Goal: Book appointment/travel/reservation

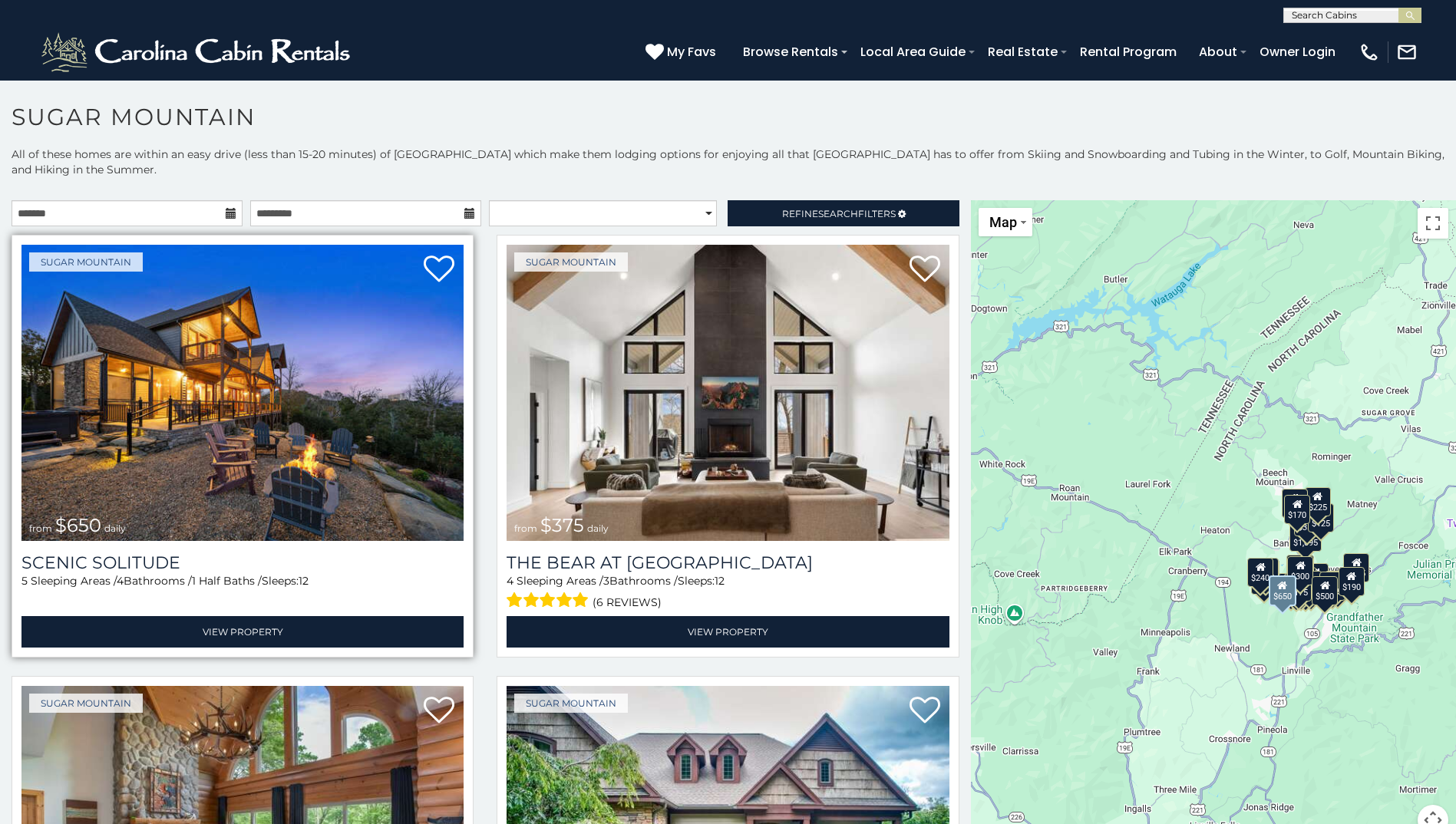
click at [294, 419] on img at bounding box center [242, 393] width 442 height 296
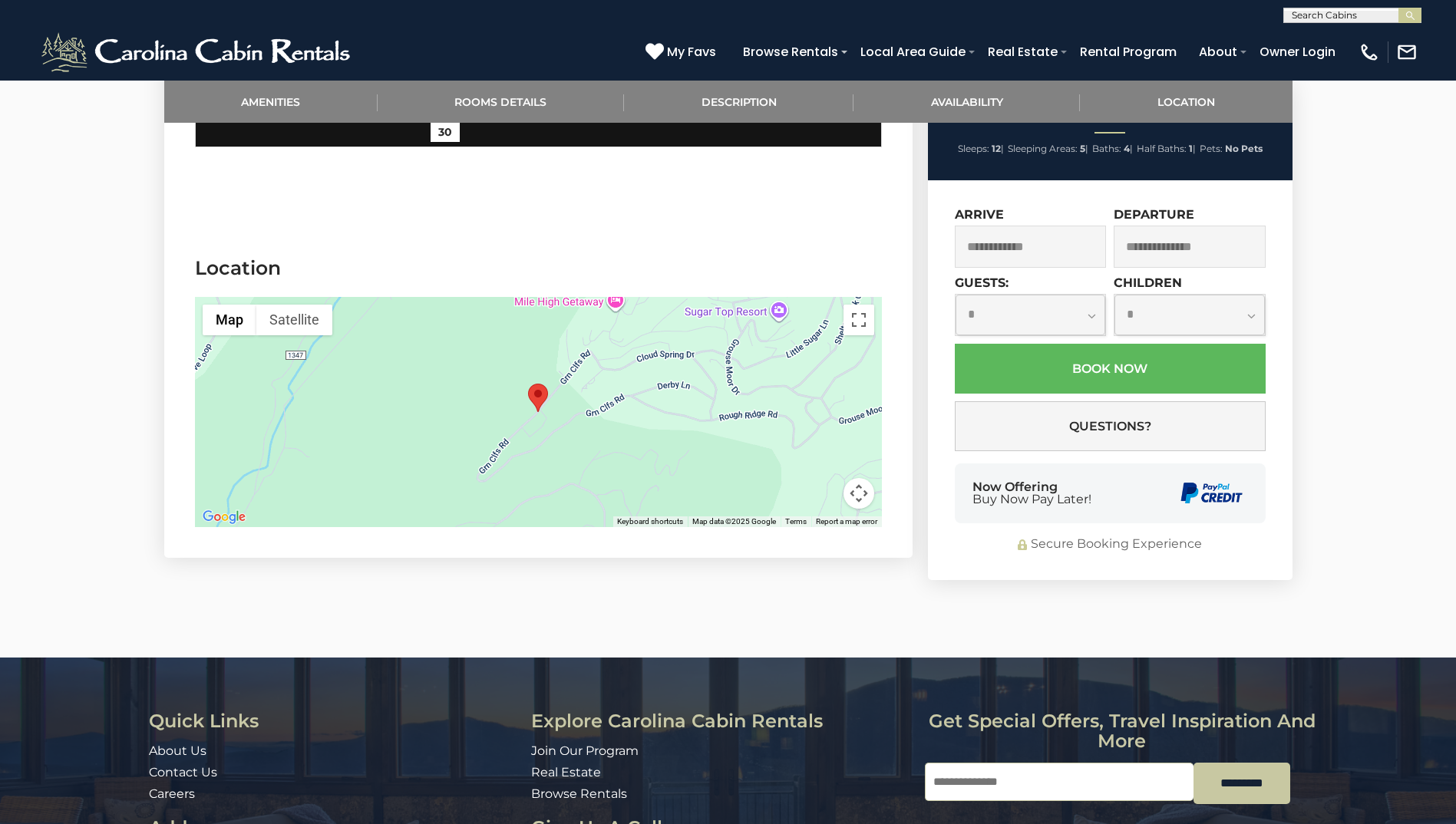
scroll to position [3223, 0]
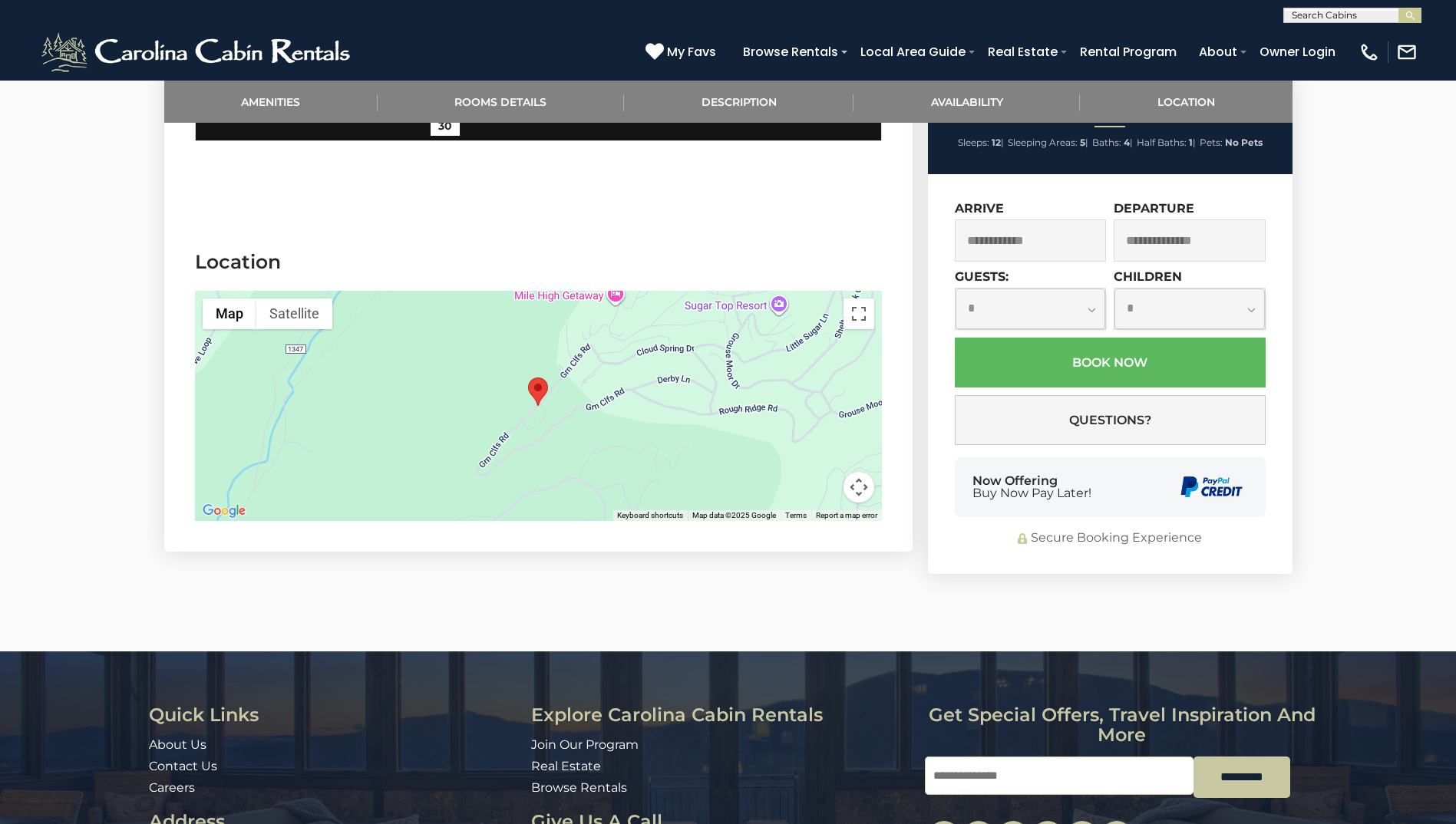
click at [856, 472] on button "Map camera controls" at bounding box center [858, 487] width 30 height 30
click at [850, 298] on button "Toggle fullscreen view" at bounding box center [858, 313] width 30 height 30
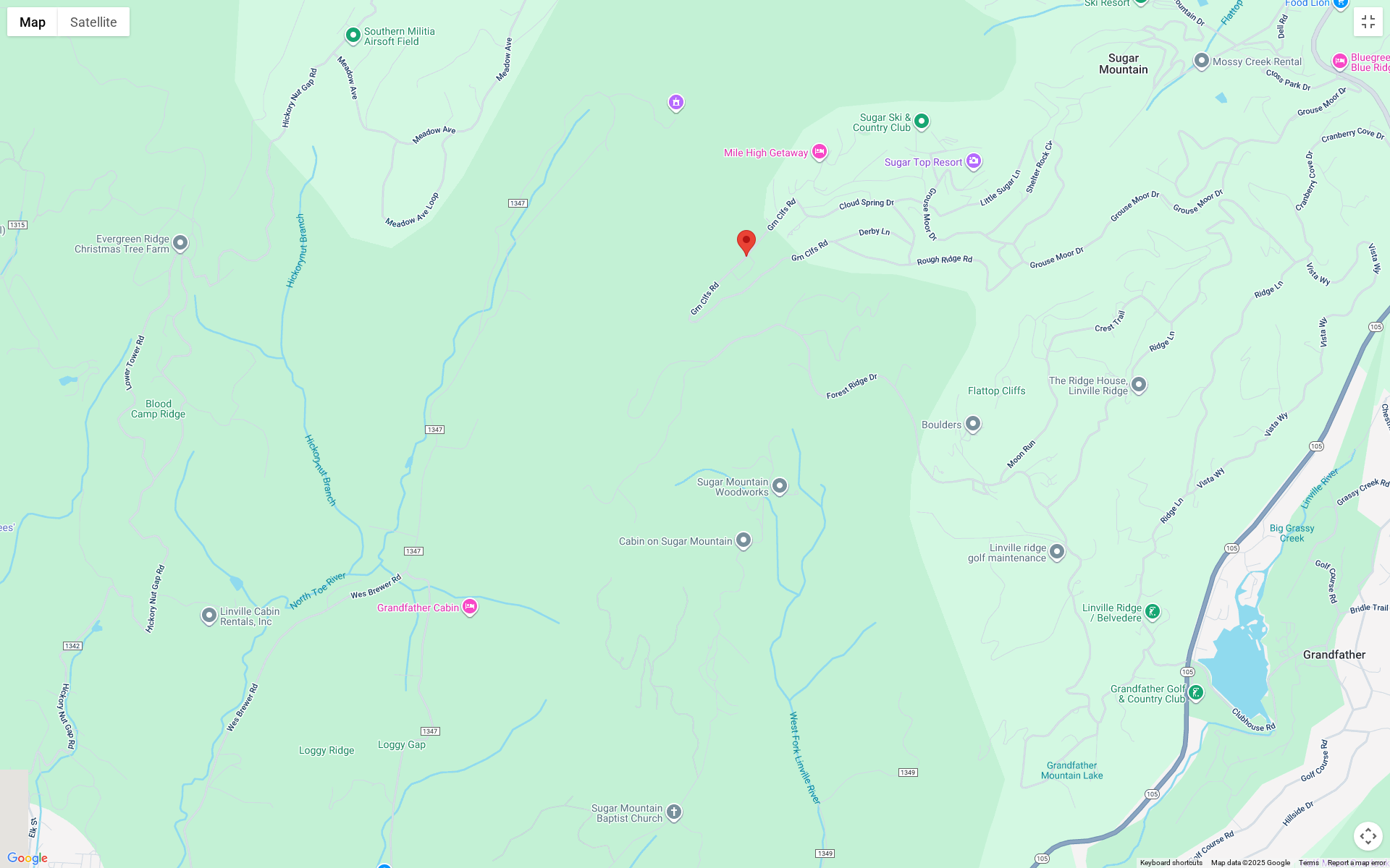
drag, startPoint x: 412, startPoint y: 360, endPoint x: 466, endPoint y: 157, distance: 210.1
click at [466, 165] on div at bounding box center [695, 434] width 1390 height 868
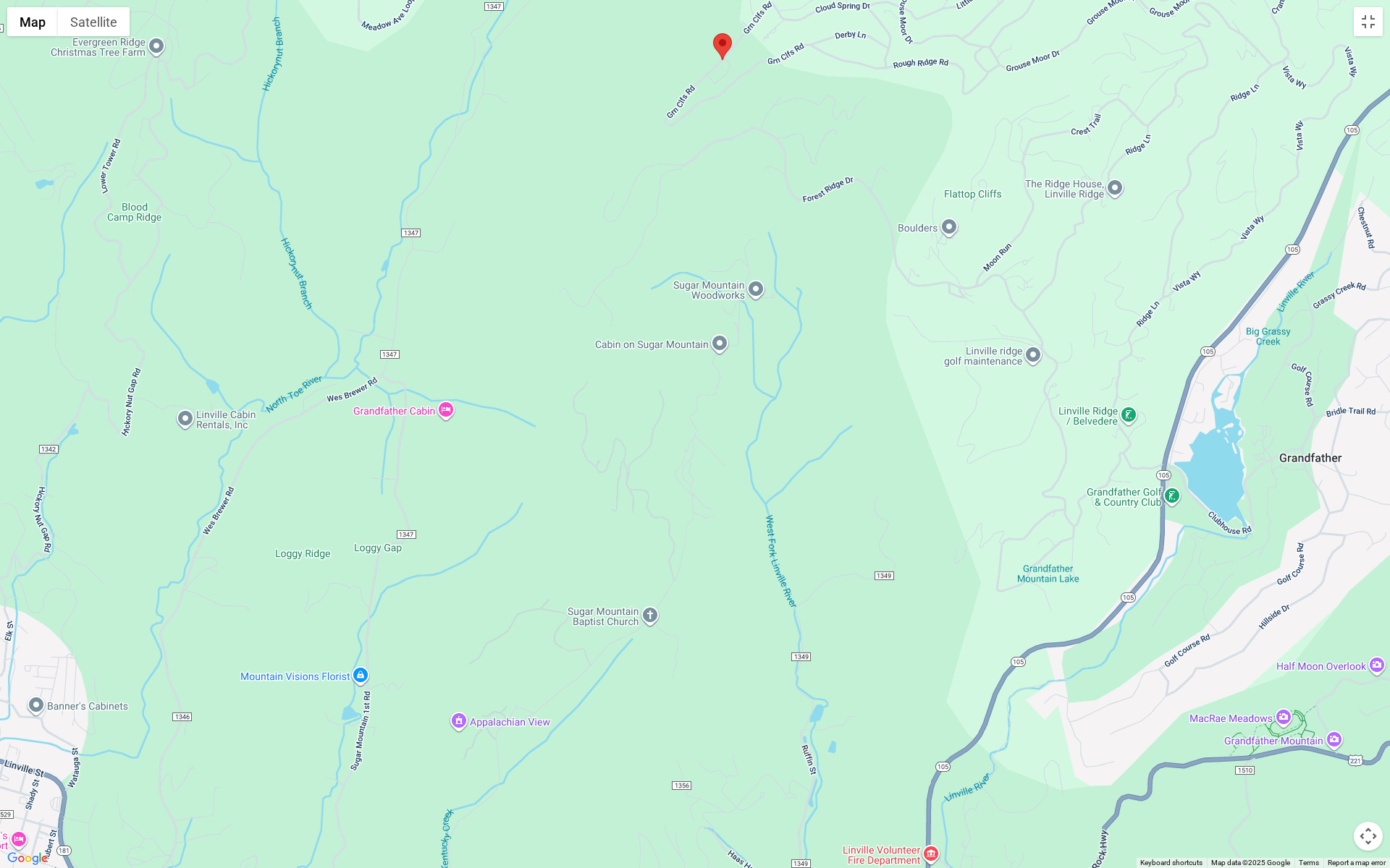
drag, startPoint x: 687, startPoint y: 606, endPoint x: 610, endPoint y: 142, distance: 470.3
click at [607, 155] on div at bounding box center [695, 434] width 1390 height 868
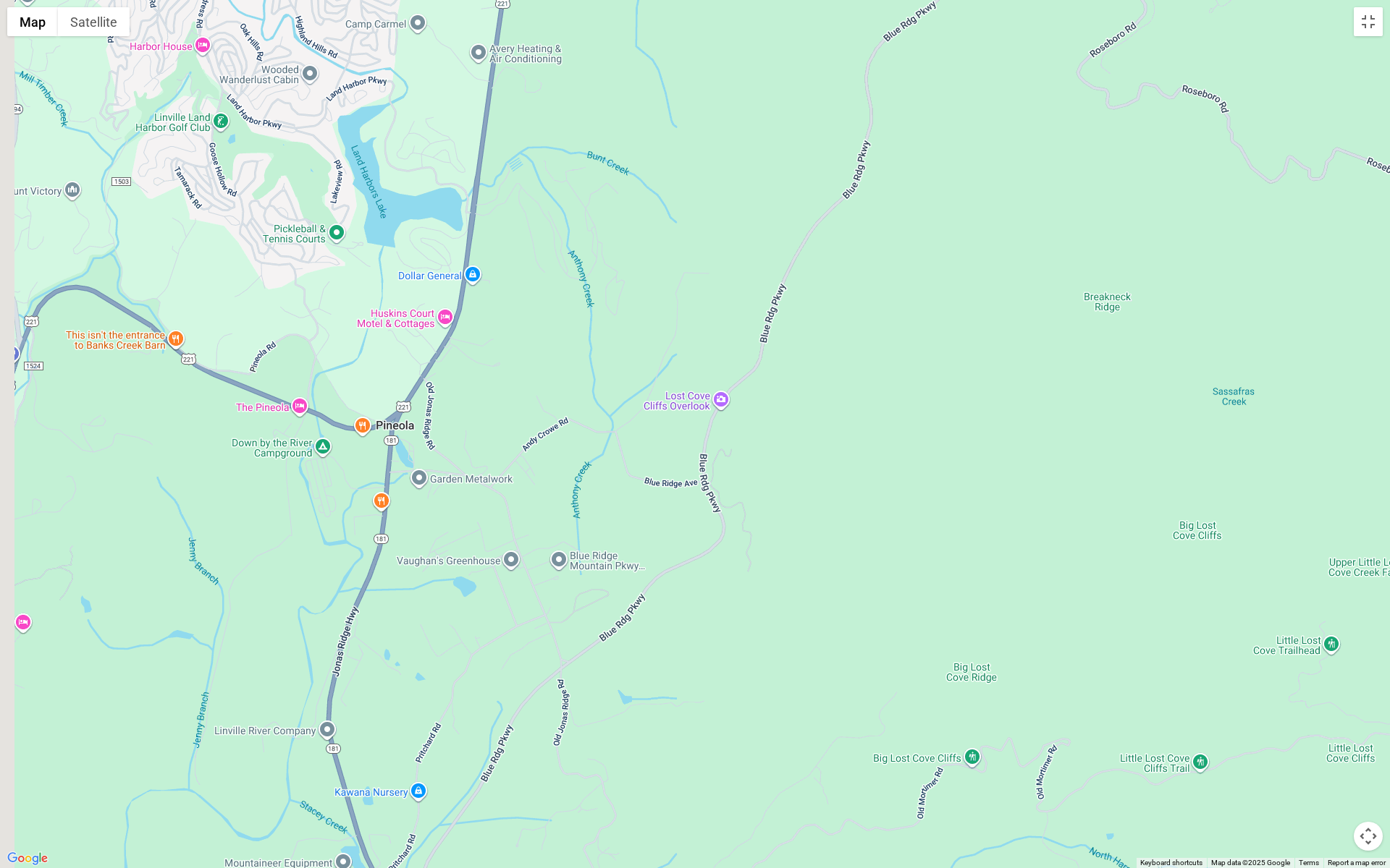
drag, startPoint x: 505, startPoint y: 370, endPoint x: 685, endPoint y: 253, distance: 214.7
click at [633, 282] on div at bounding box center [695, 434] width 1390 height 868
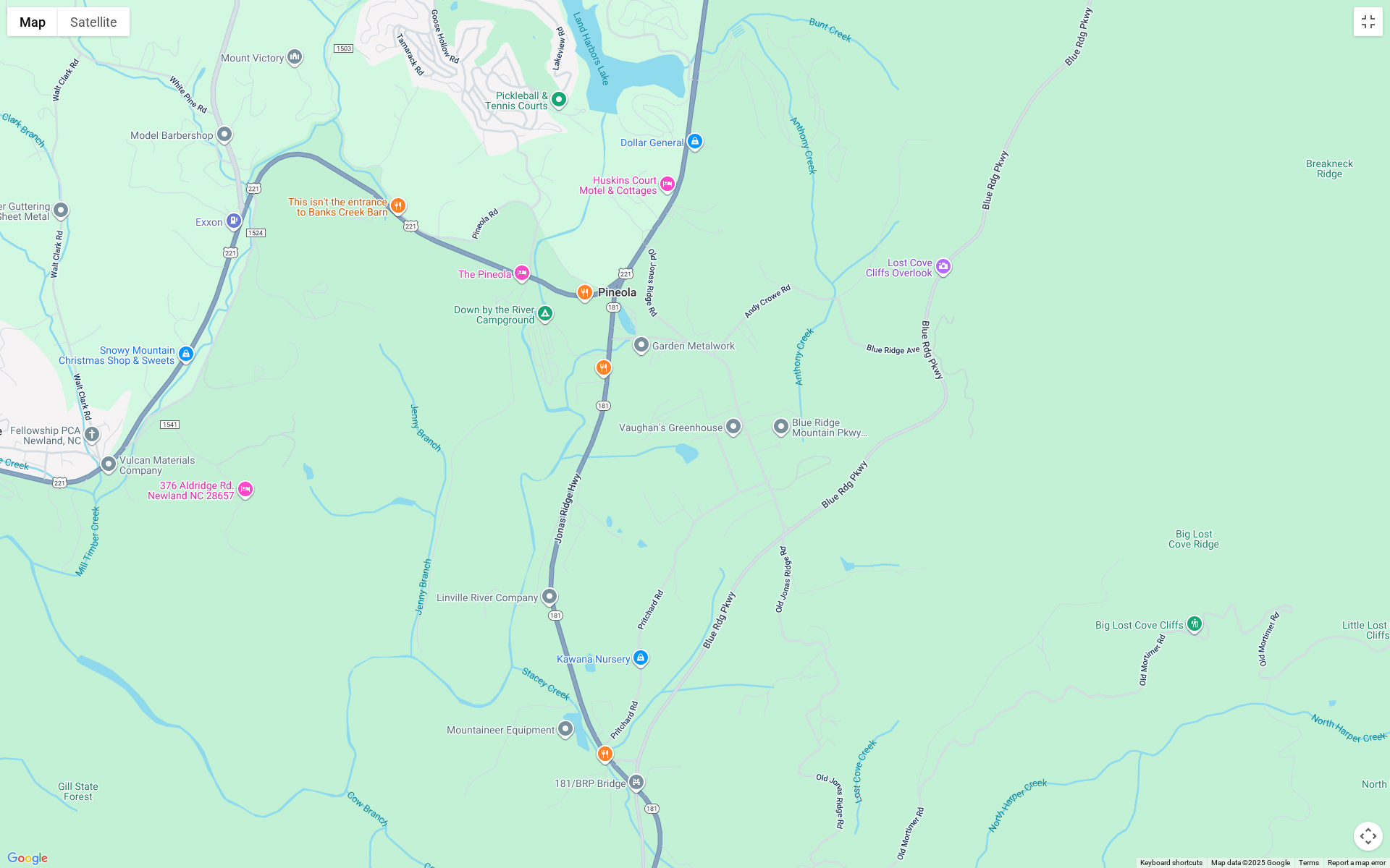
drag, startPoint x: 559, startPoint y: 519, endPoint x: 678, endPoint y: 102, distance: 433.6
click at [658, 147] on div at bounding box center [695, 434] width 1390 height 868
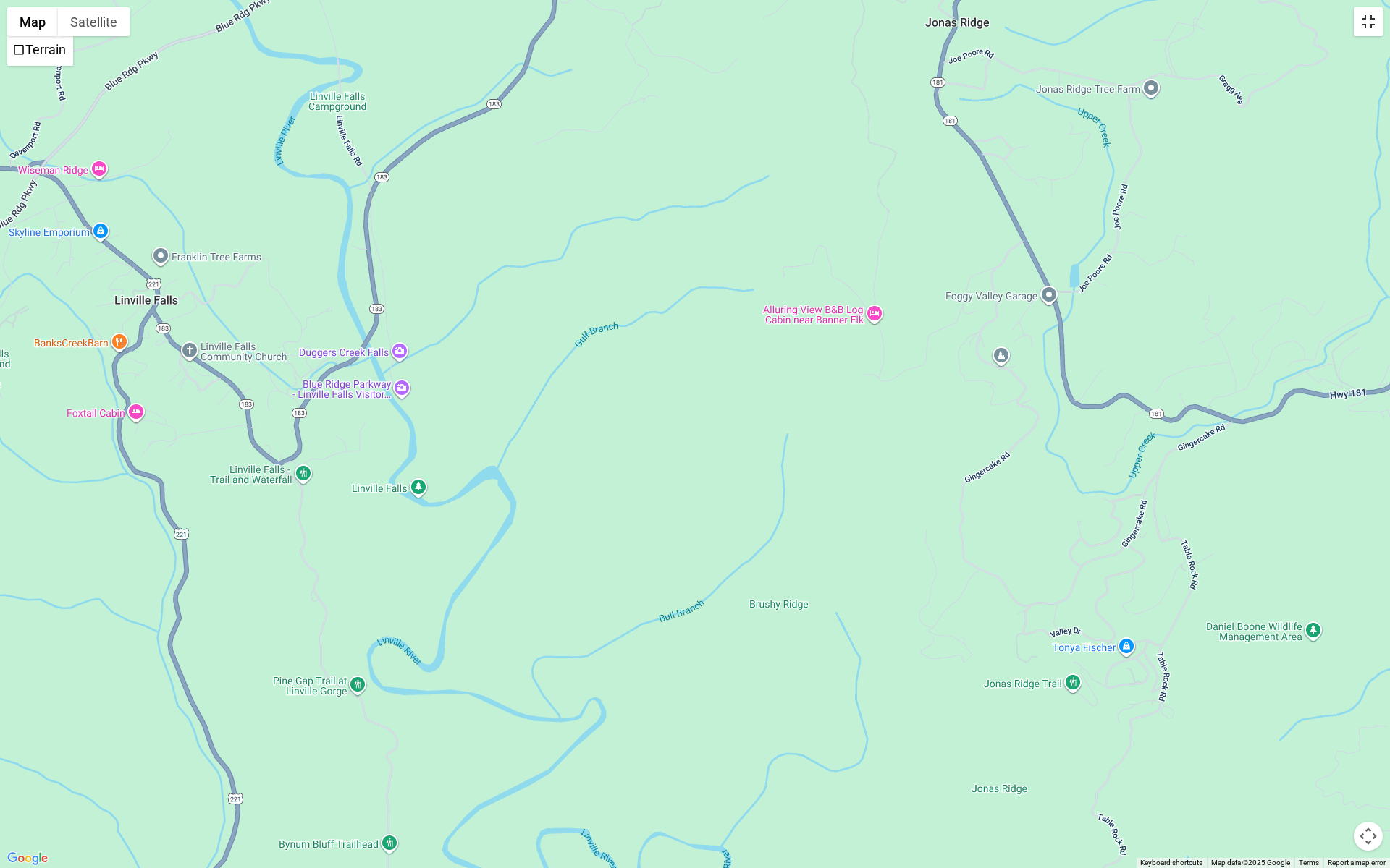
click at [1371, 32] on button "Toggle fullscreen view" at bounding box center [1368, 21] width 29 height 29
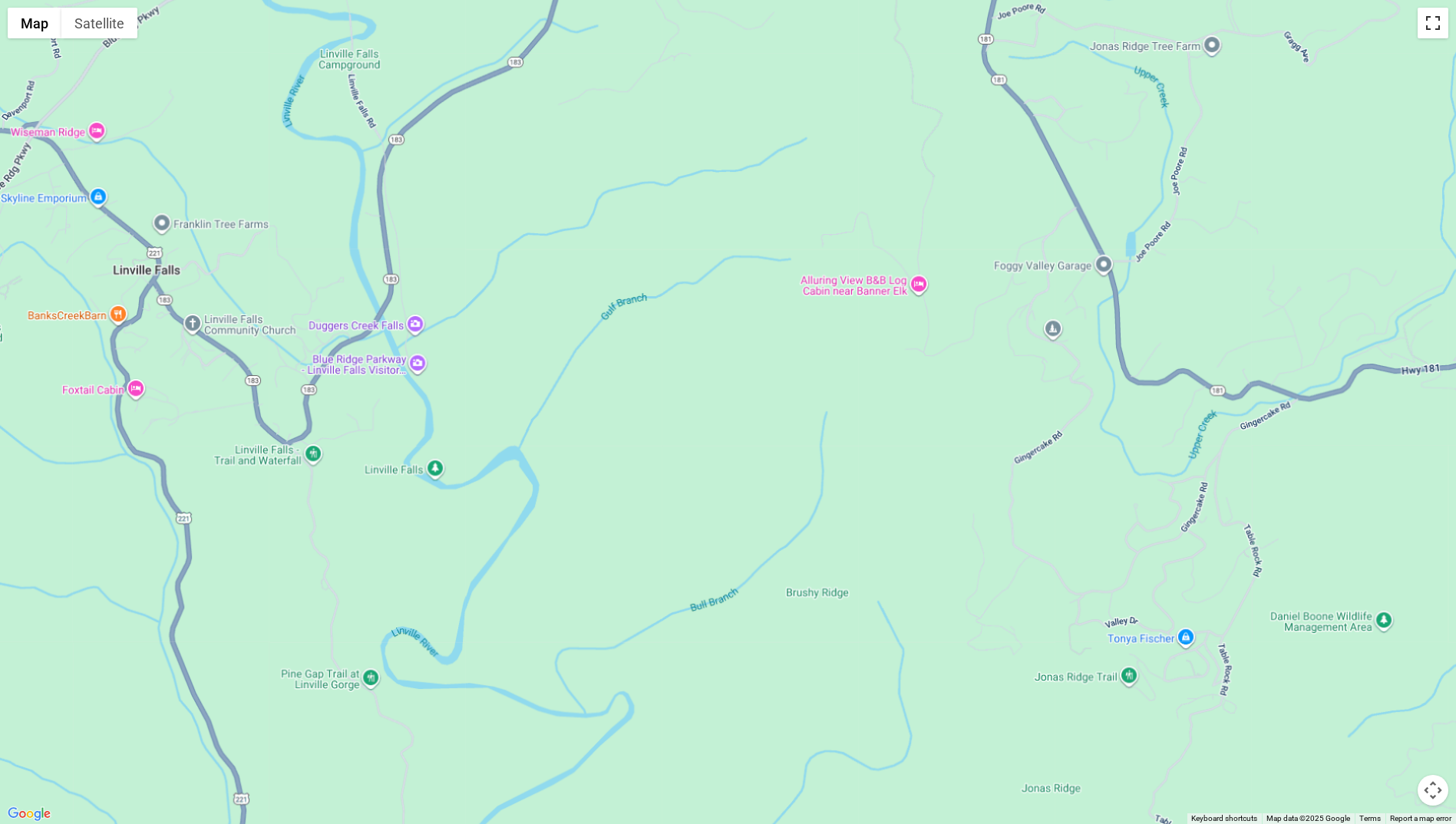
scroll to position [2993, 0]
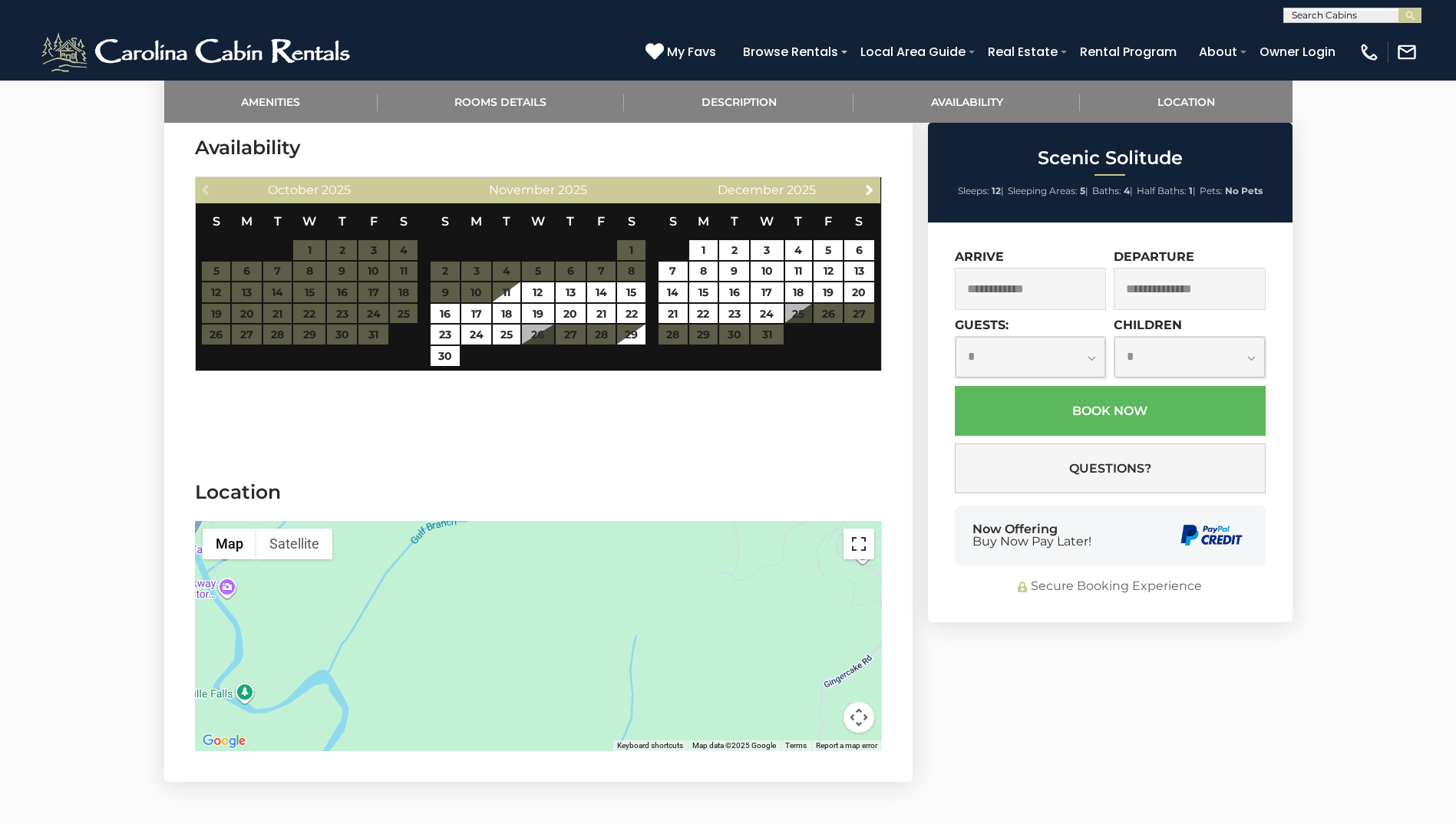
click at [853, 529] on button "Toggle fullscreen view" at bounding box center [858, 543] width 30 height 30
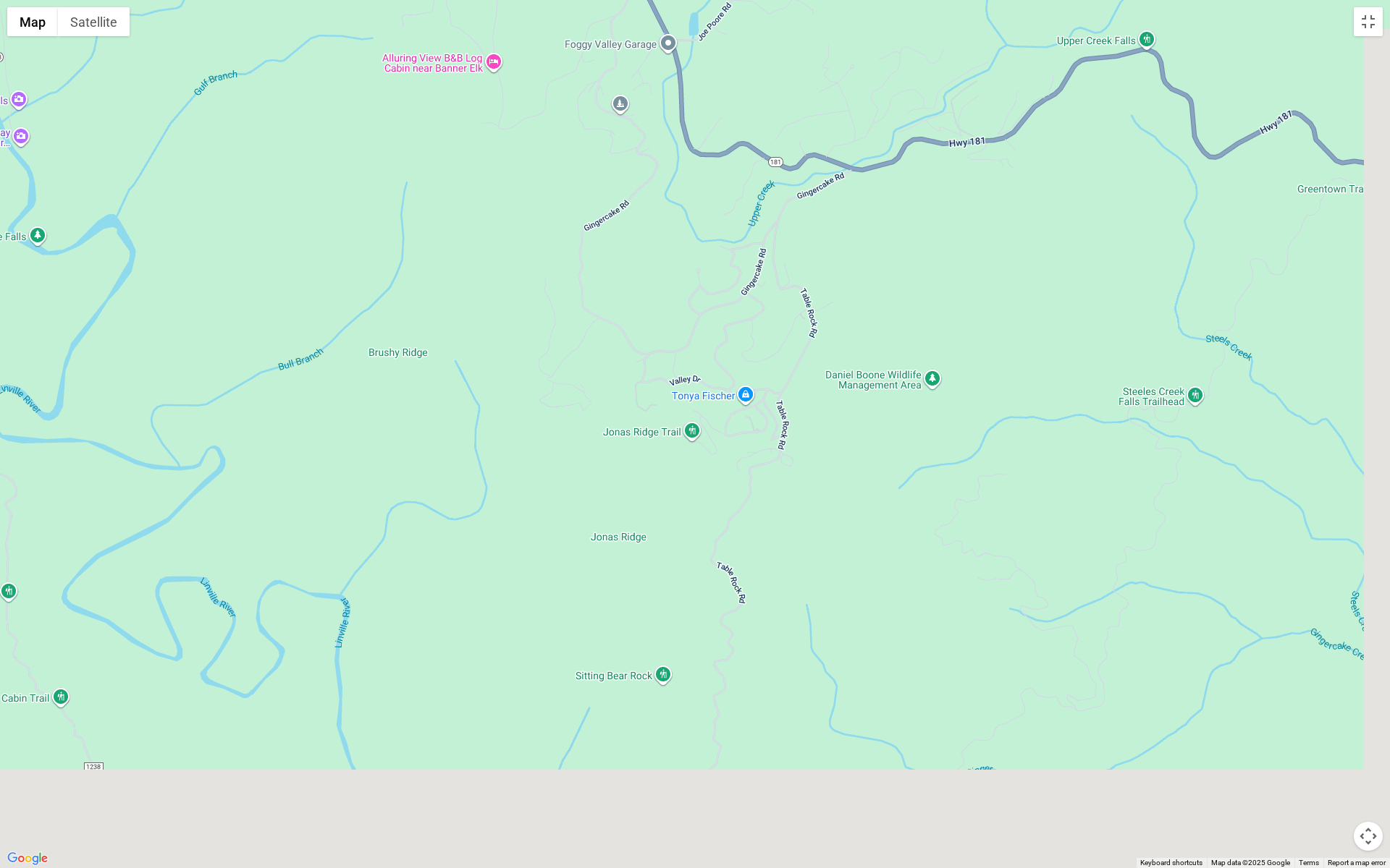
drag, startPoint x: 948, startPoint y: 477, endPoint x: 600, endPoint y: 216, distance: 435.0
click at [580, 217] on div at bounding box center [695, 434] width 1390 height 868
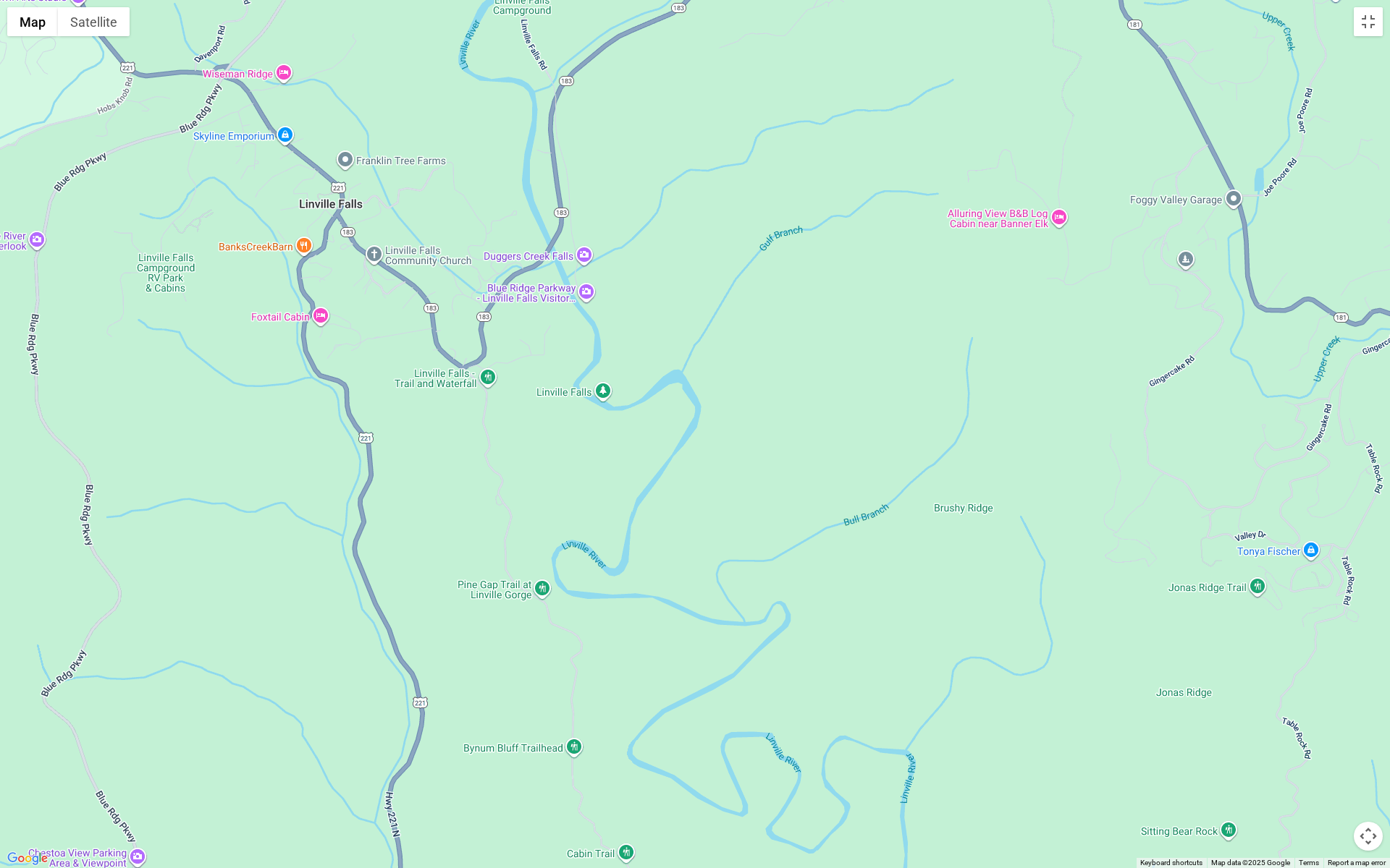
drag, startPoint x: 460, startPoint y: 432, endPoint x: 939, endPoint y: 631, distance: 518.7
click at [977, 637] on div at bounding box center [695, 434] width 1390 height 868
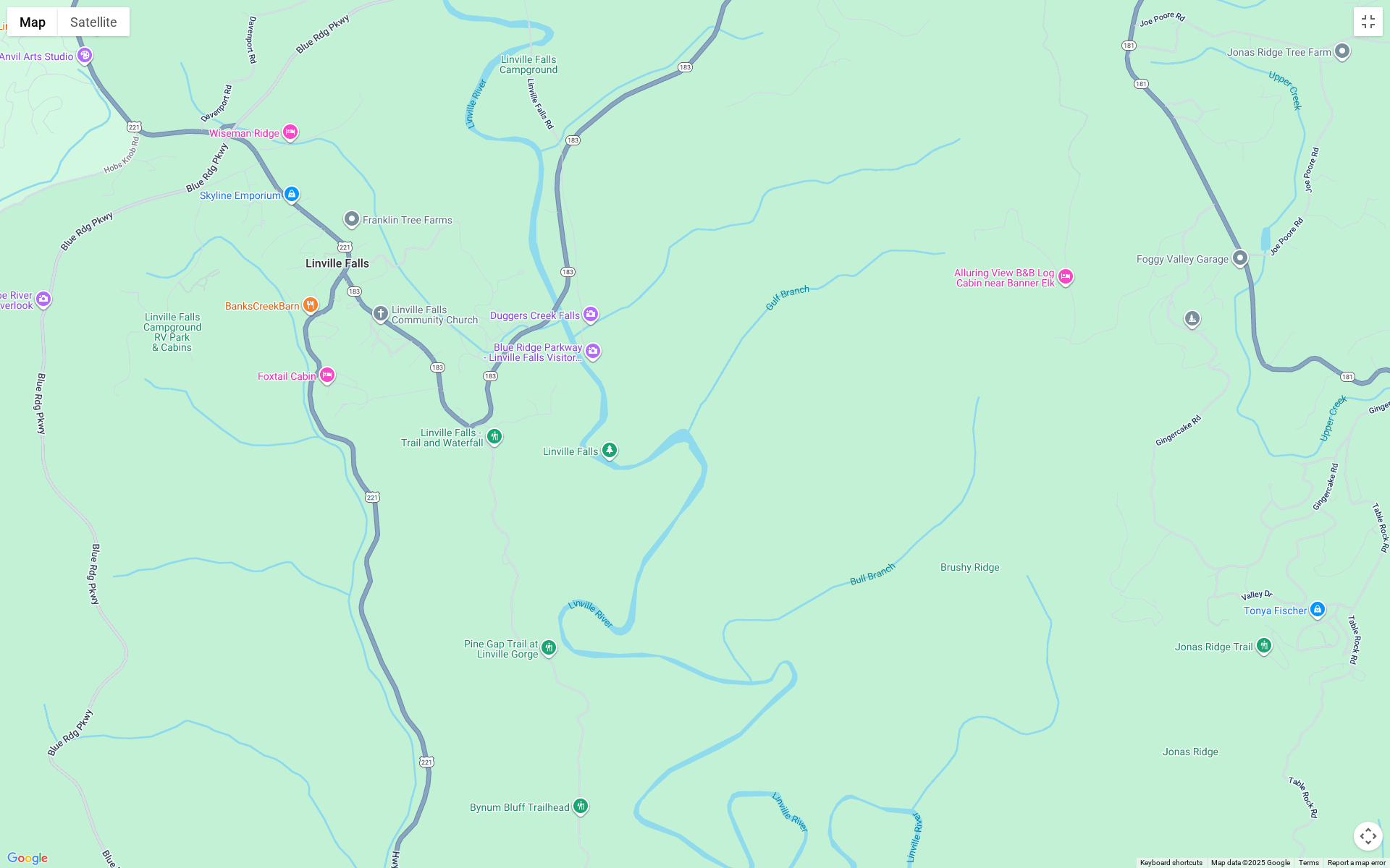
drag, startPoint x: 641, startPoint y: 388, endPoint x: 680, endPoint y: 569, distance: 185.2
click at [676, 560] on div at bounding box center [695, 434] width 1390 height 868
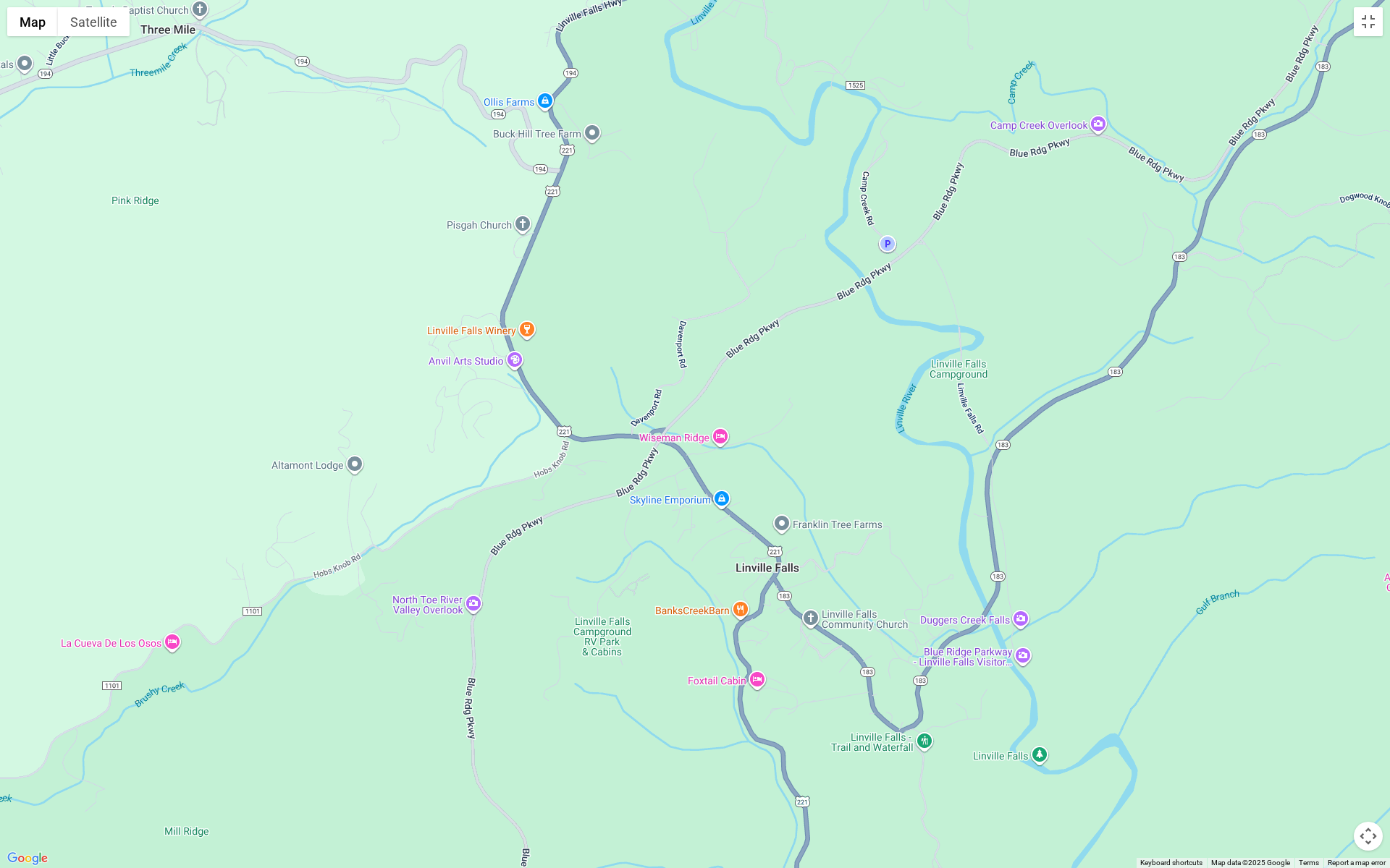
drag, startPoint x: 641, startPoint y: 475, endPoint x: 481, endPoint y: 97, distance: 410.5
click at [579, 144] on div at bounding box center [695, 434] width 1390 height 868
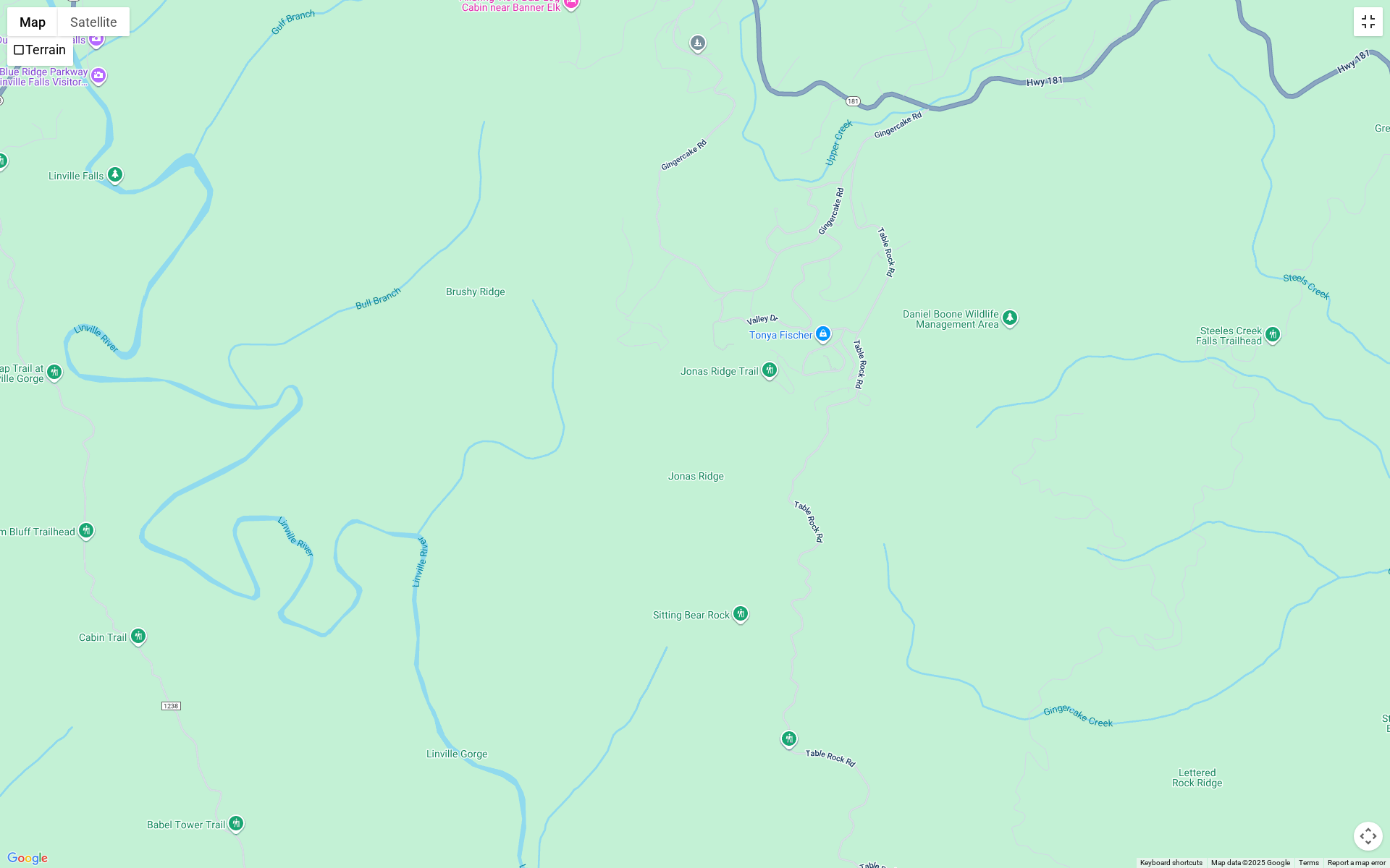
click at [1367, 22] on button "Toggle fullscreen view" at bounding box center [1368, 21] width 29 height 29
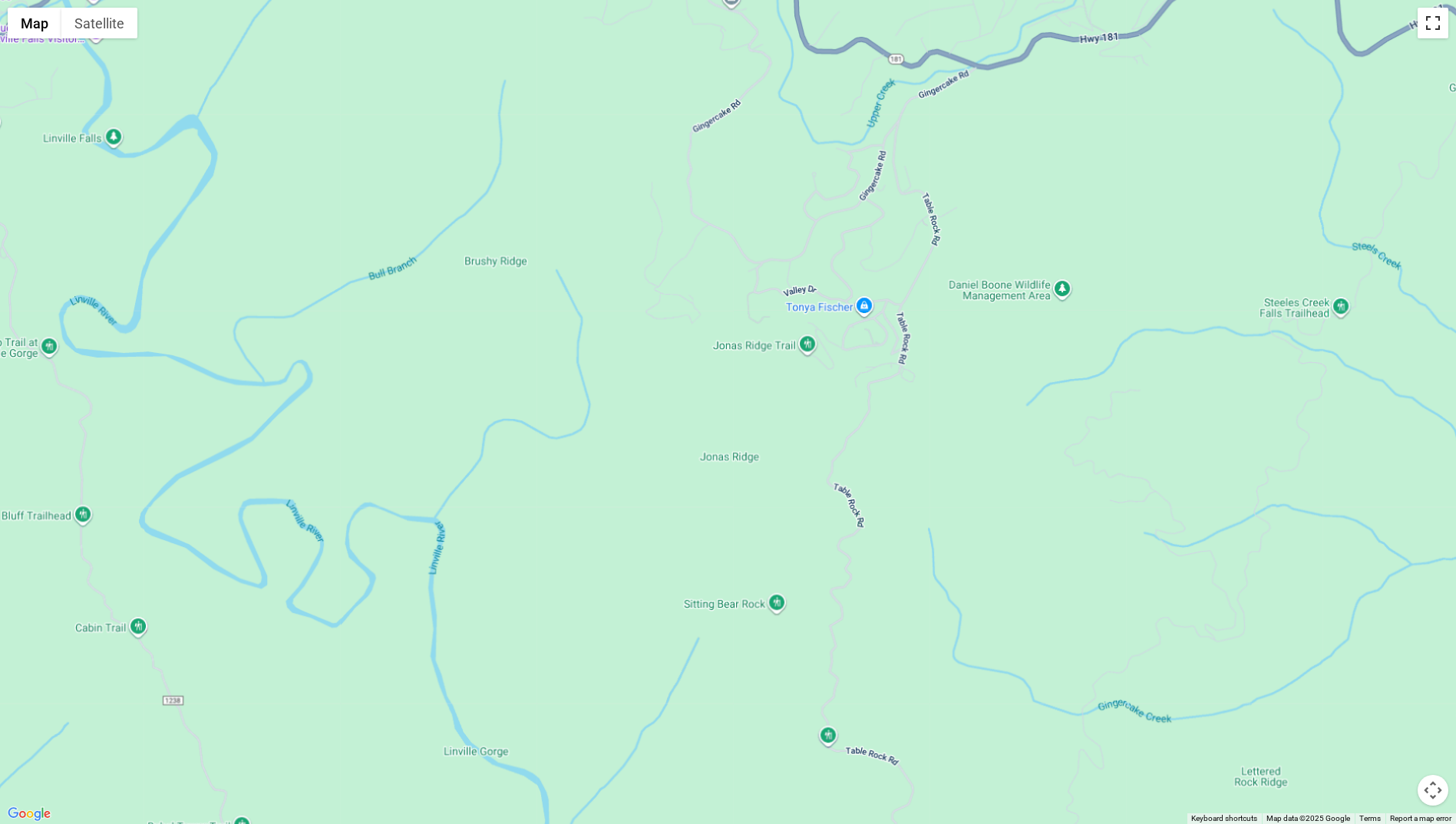
scroll to position [0, 0]
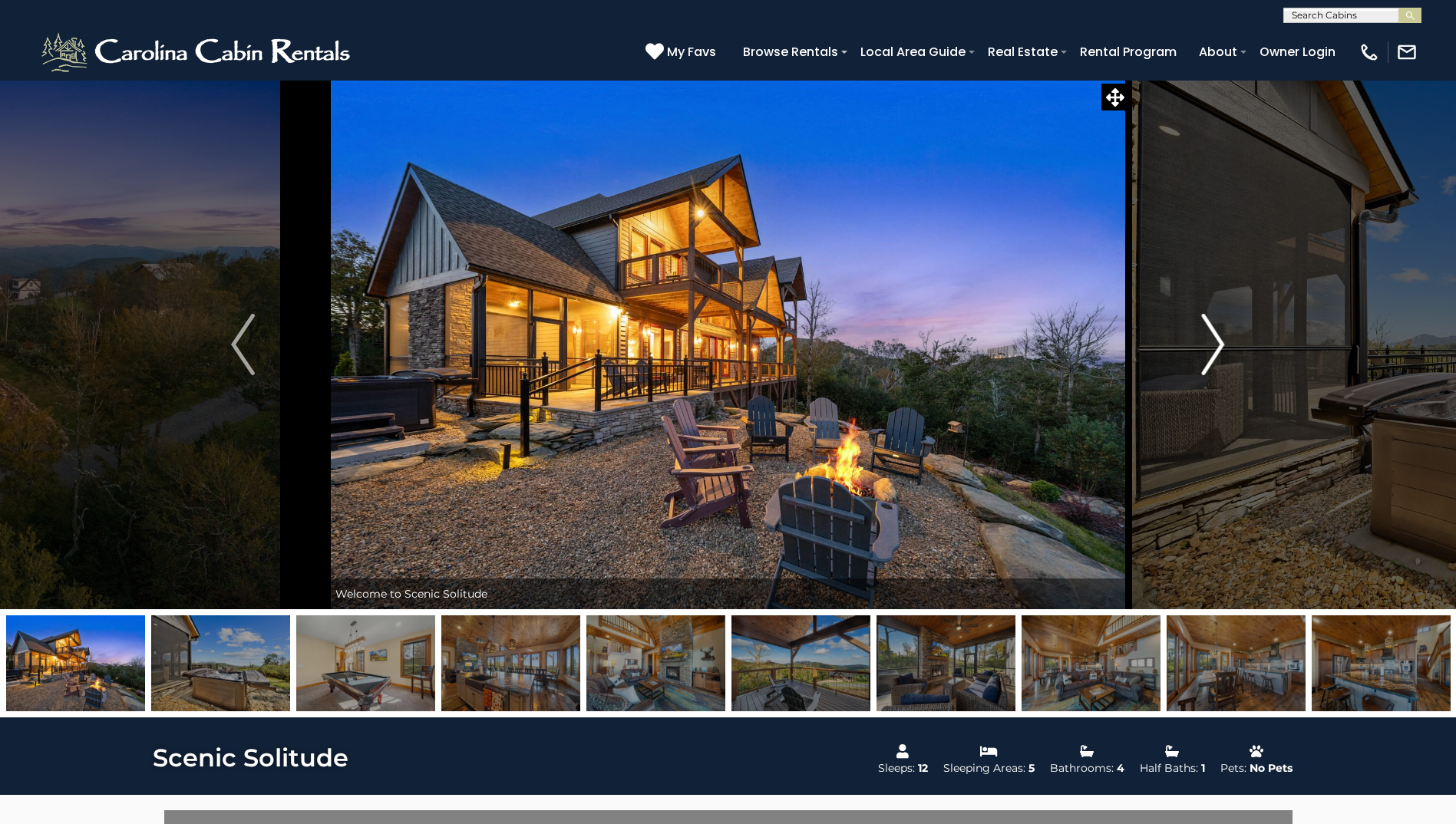
click at [1212, 345] on img "Next" at bounding box center [1213, 344] width 23 height 61
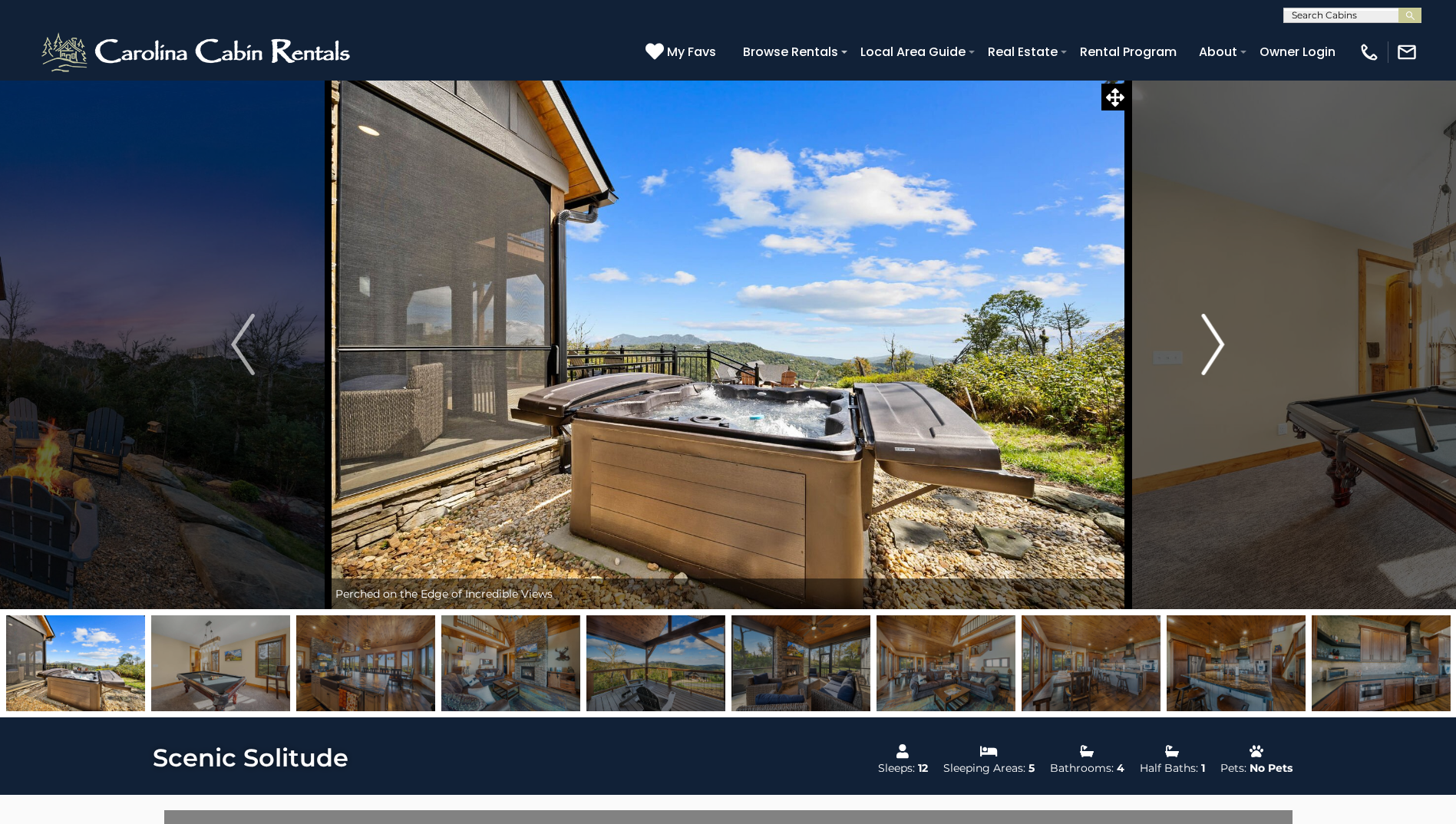
click at [1212, 345] on img "Next" at bounding box center [1213, 344] width 23 height 61
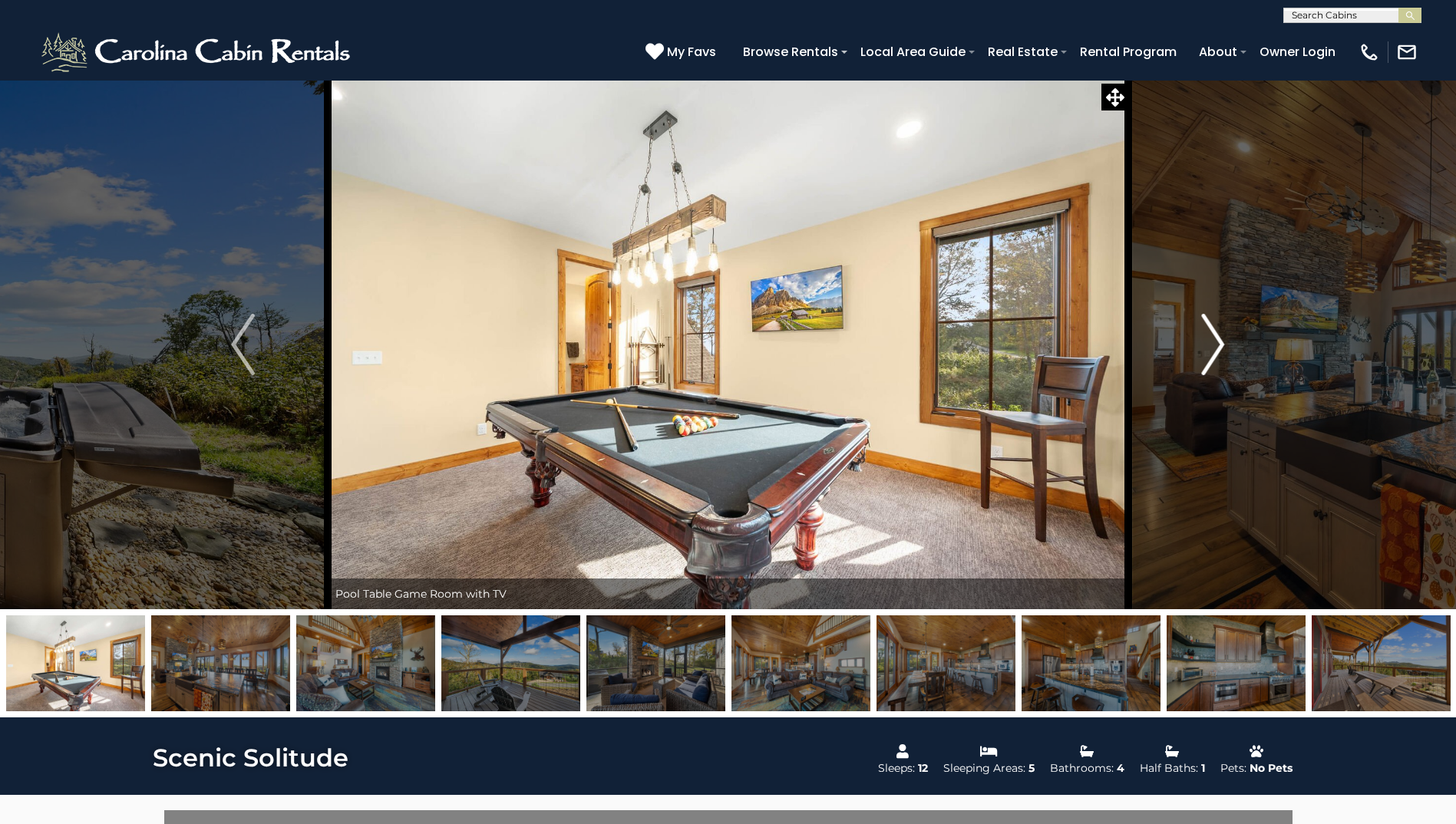
click at [1212, 345] on img "Next" at bounding box center [1213, 344] width 23 height 61
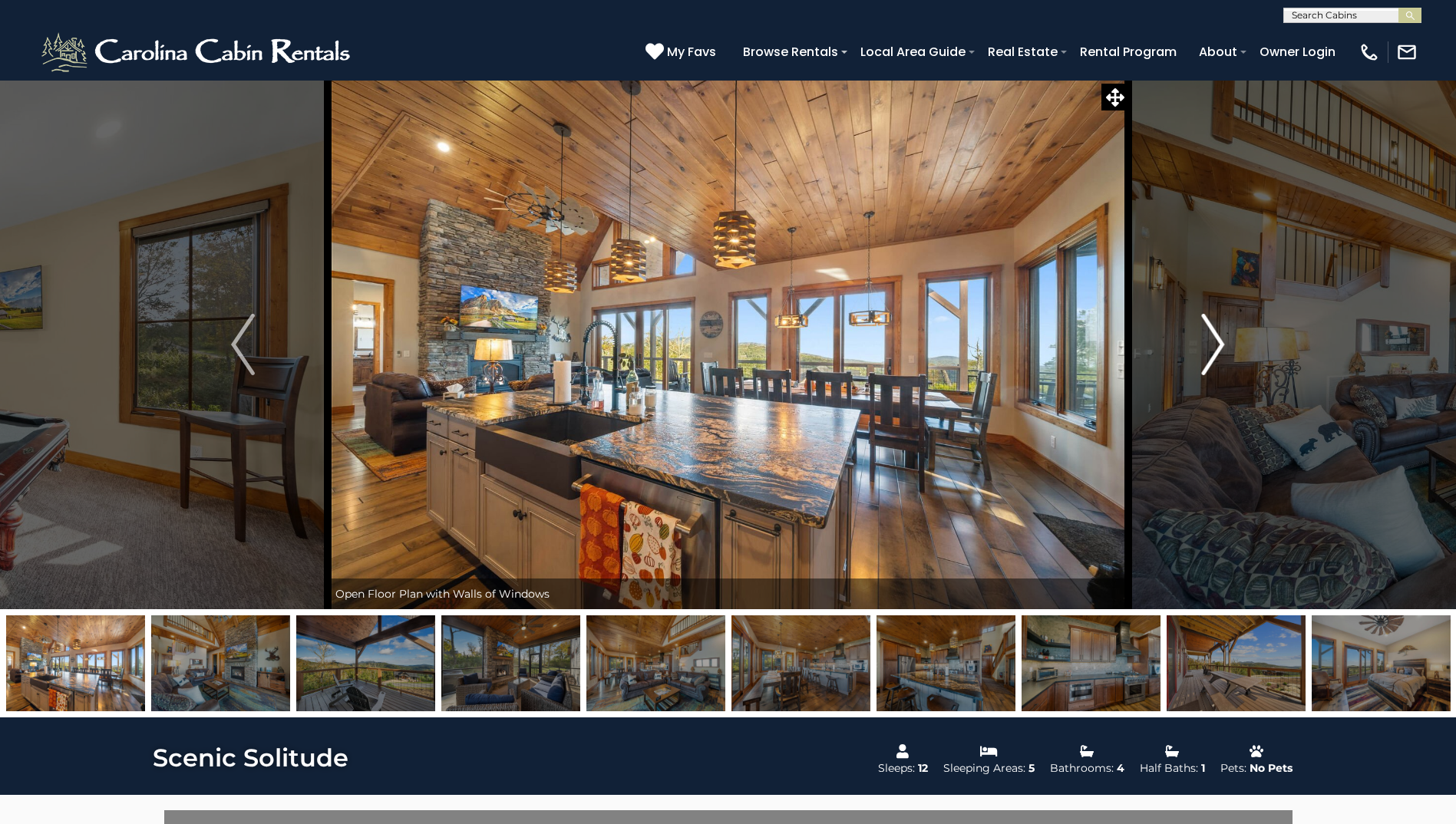
click at [1212, 345] on img "Next" at bounding box center [1213, 344] width 23 height 61
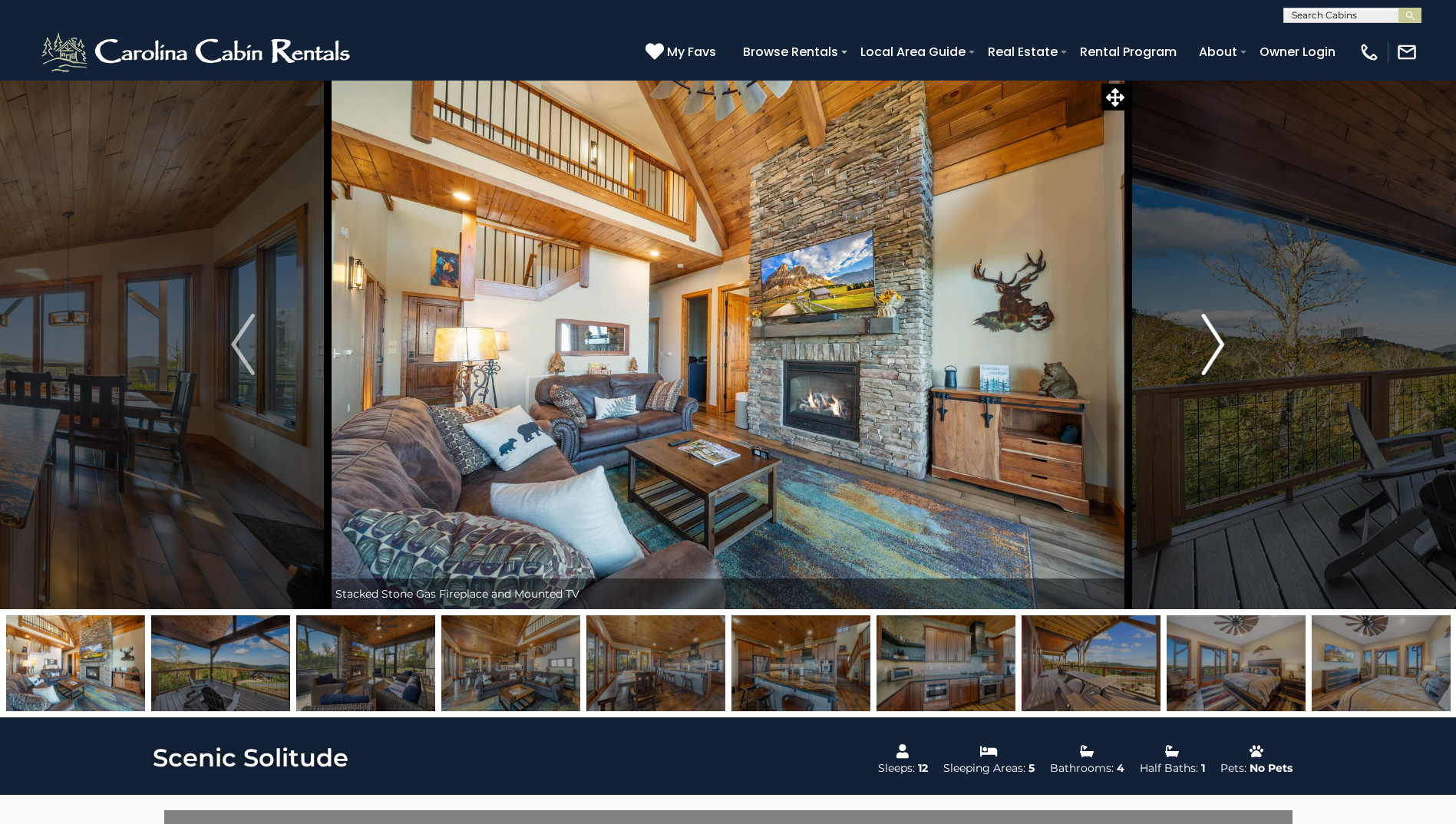
click at [1212, 345] on img "Next" at bounding box center [1213, 344] width 23 height 61
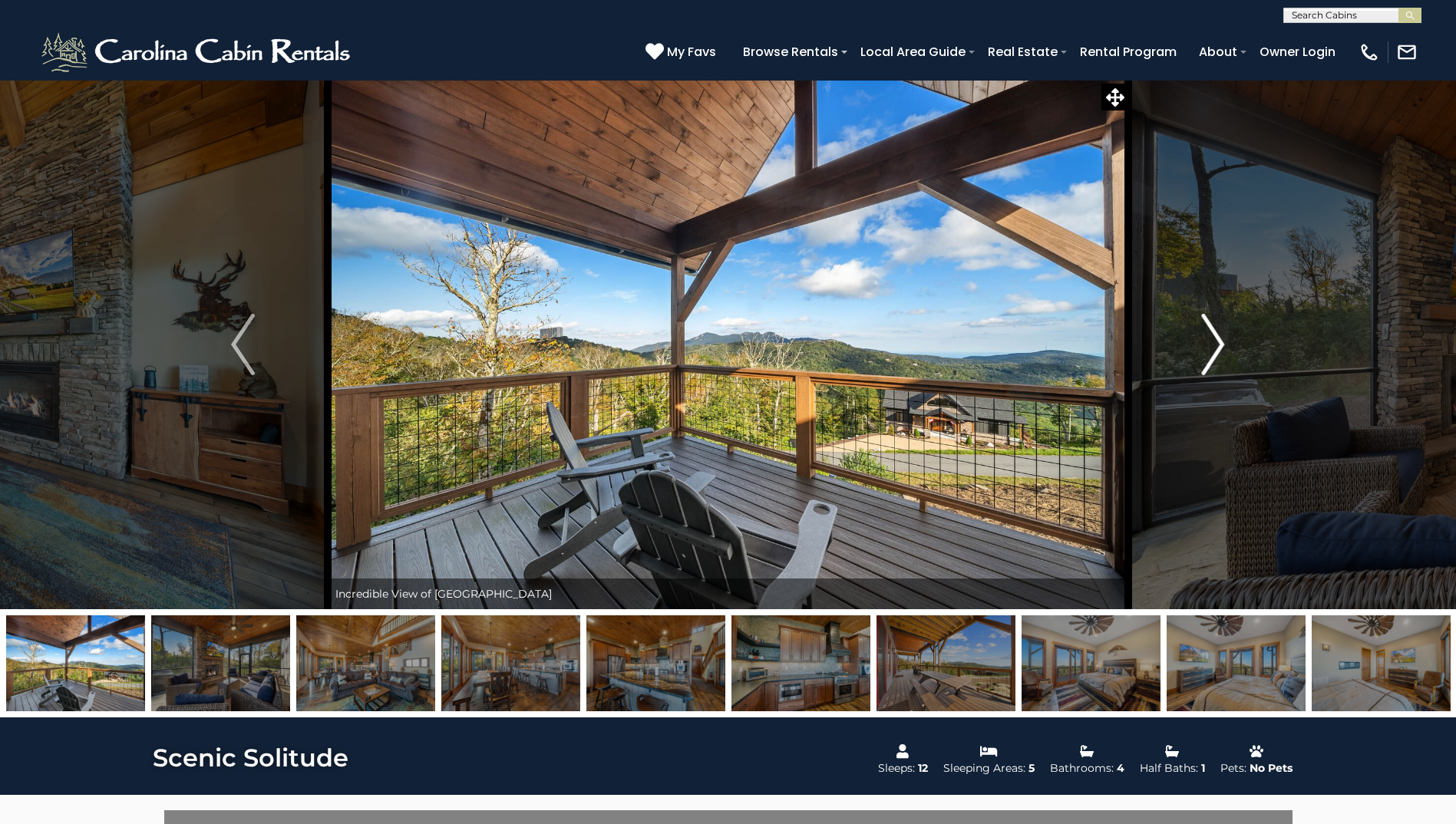
click at [1212, 345] on img "Next" at bounding box center [1213, 344] width 23 height 61
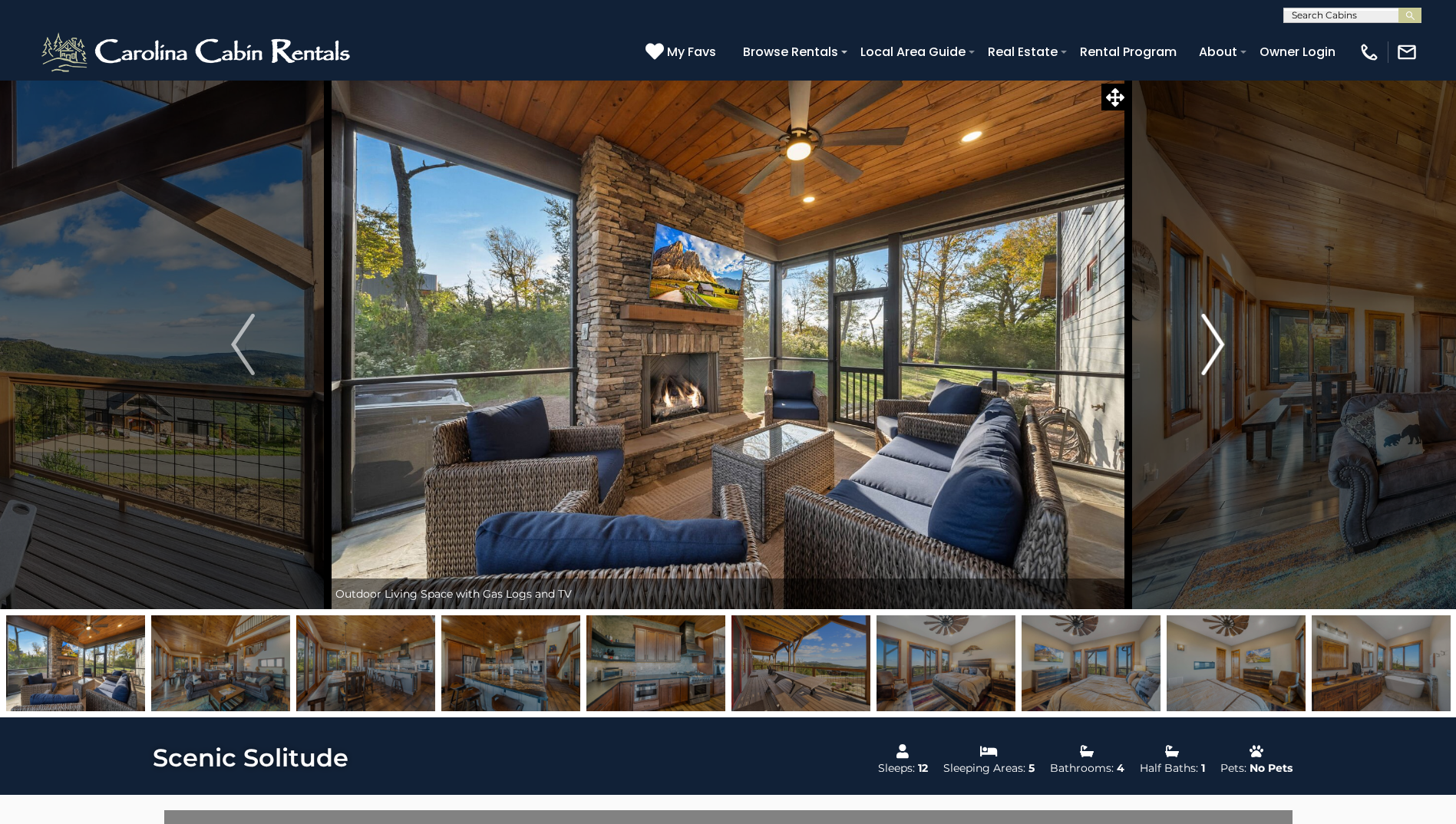
click at [1212, 345] on img "Next" at bounding box center [1213, 344] width 23 height 61
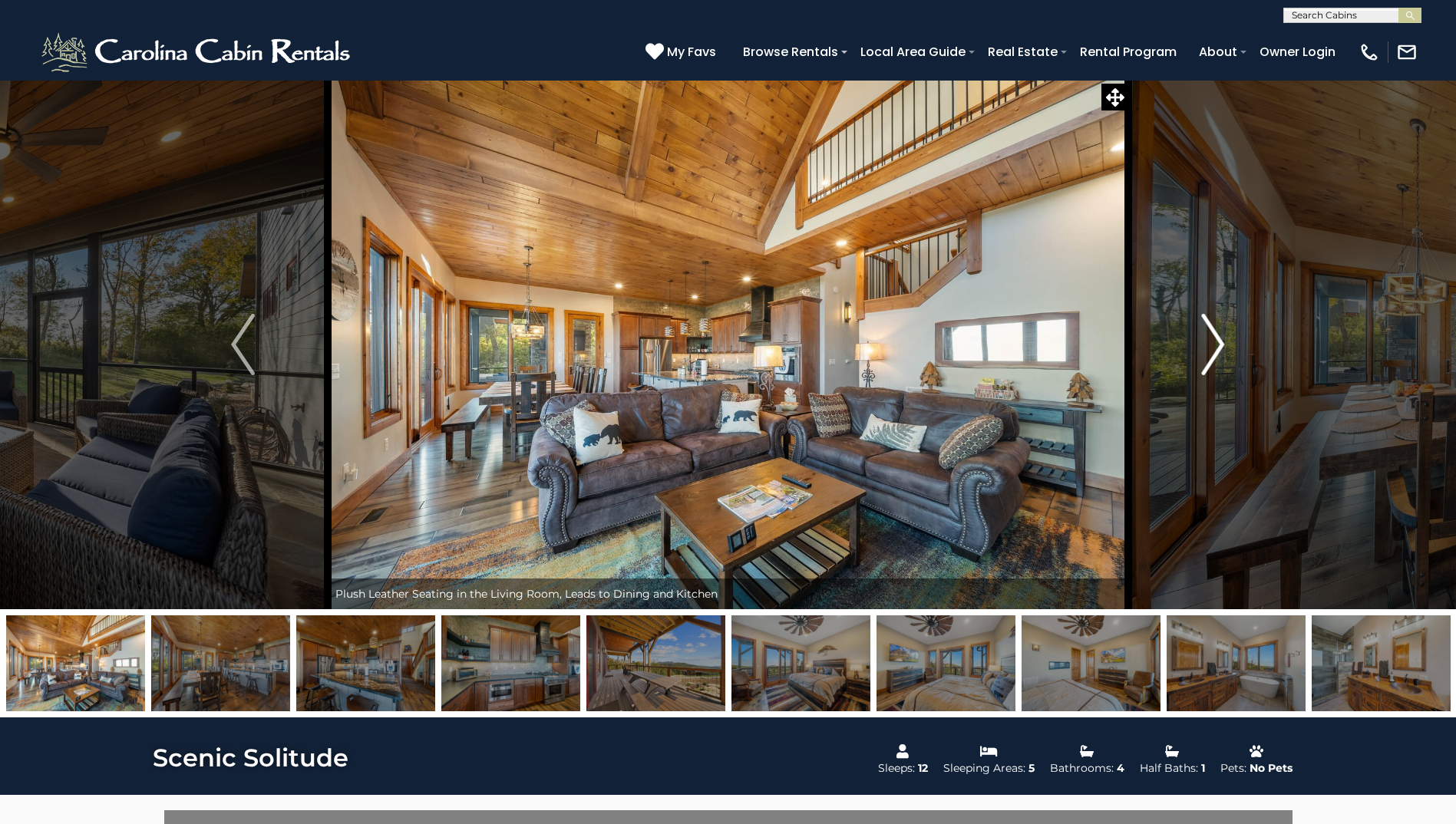
click at [1212, 345] on img "Next" at bounding box center [1213, 344] width 23 height 61
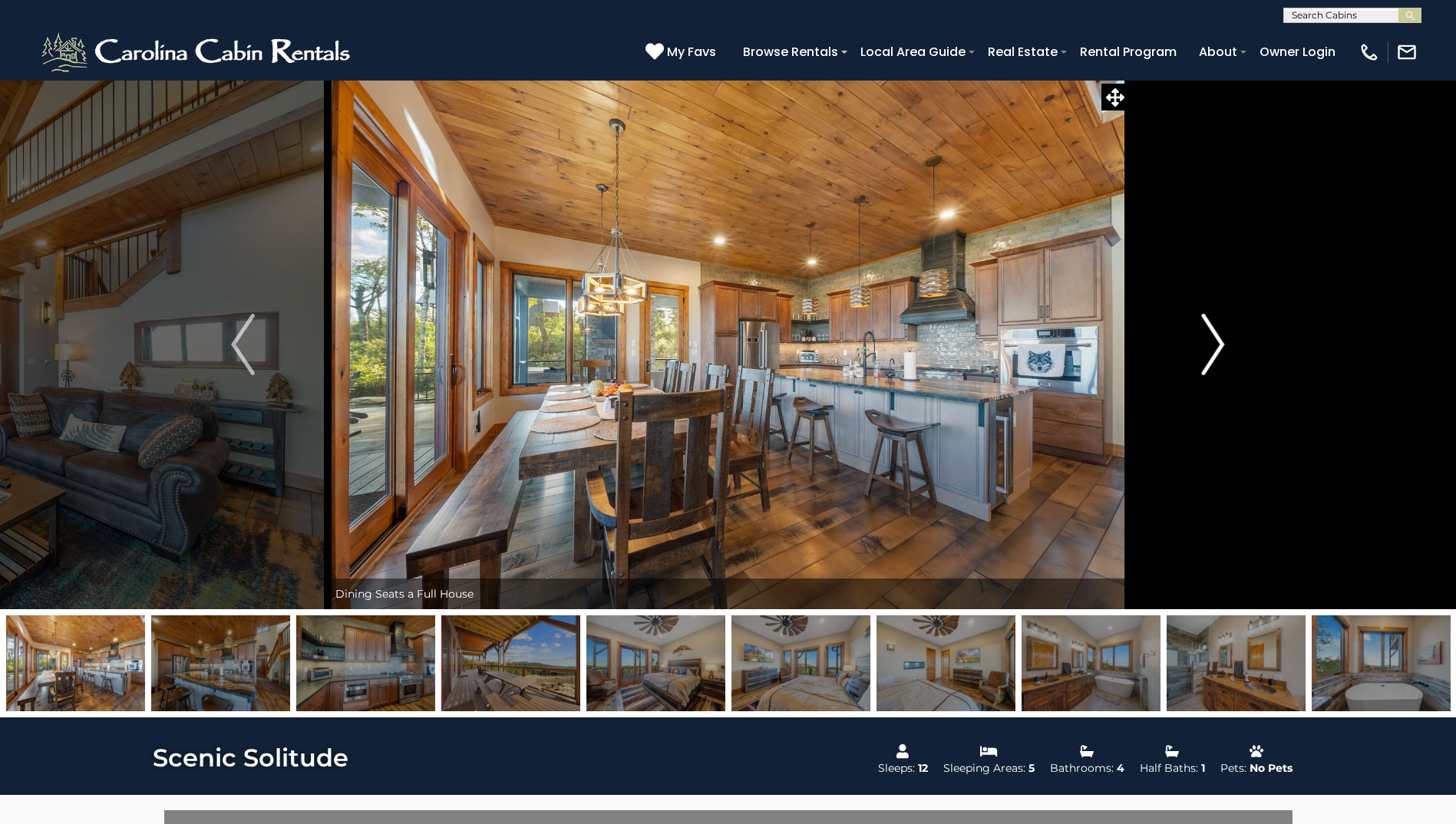
click at [1211, 344] on img "Next" at bounding box center [1213, 344] width 23 height 61
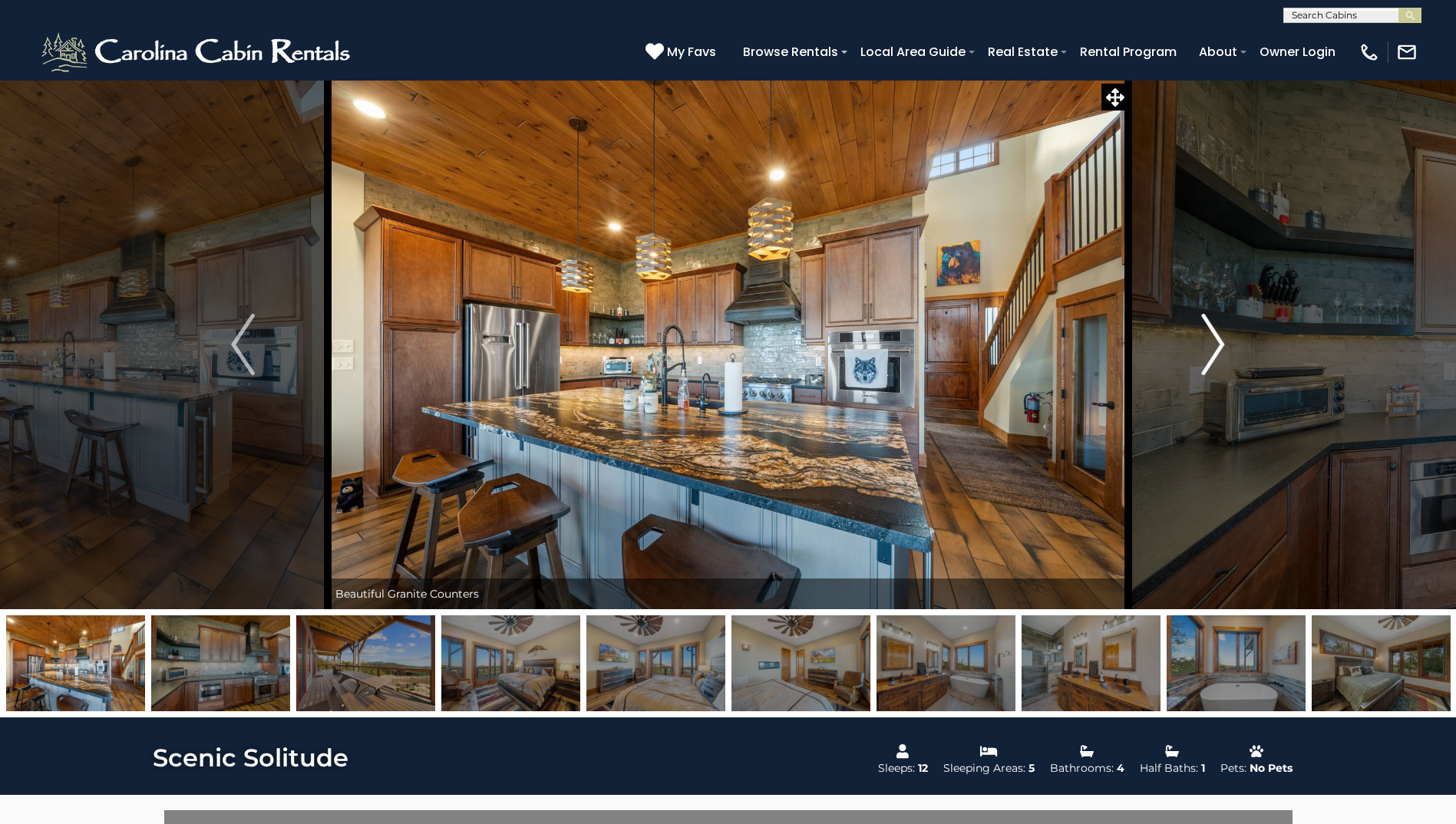
click at [1211, 344] on img "Next" at bounding box center [1213, 344] width 23 height 61
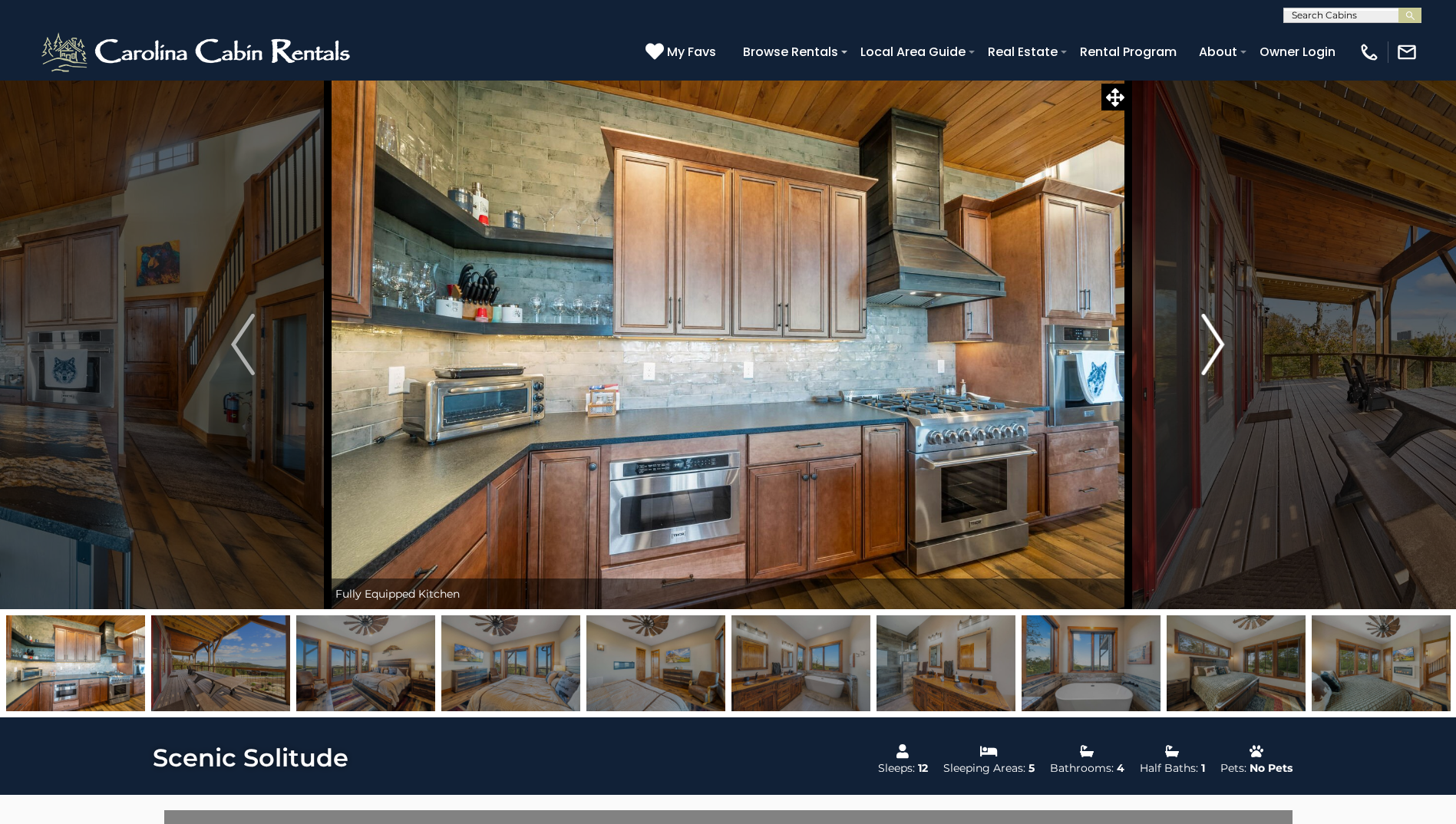
click at [1211, 343] on img "Next" at bounding box center [1213, 344] width 23 height 61
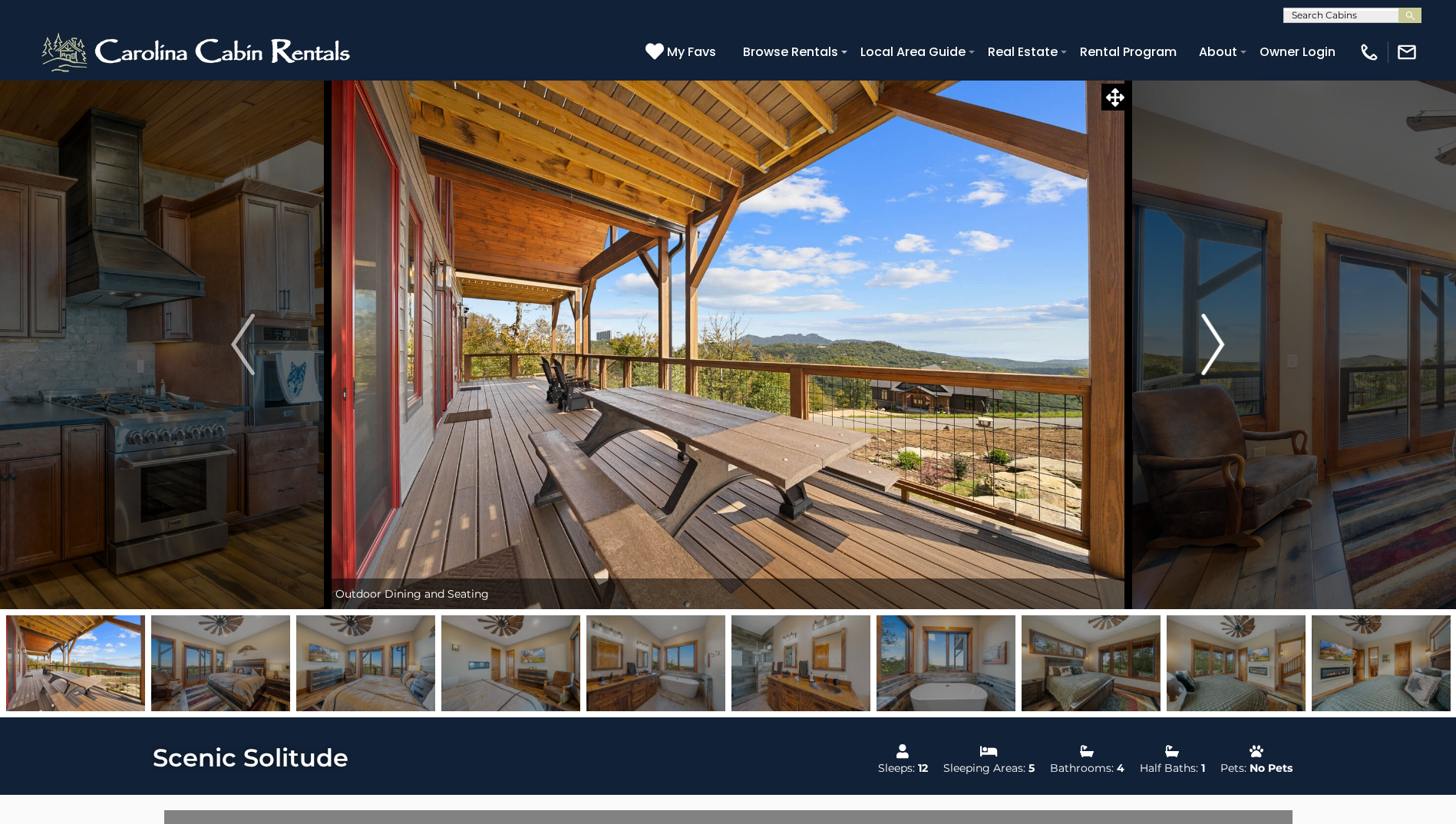
click at [1211, 343] on img "Next" at bounding box center [1213, 344] width 23 height 61
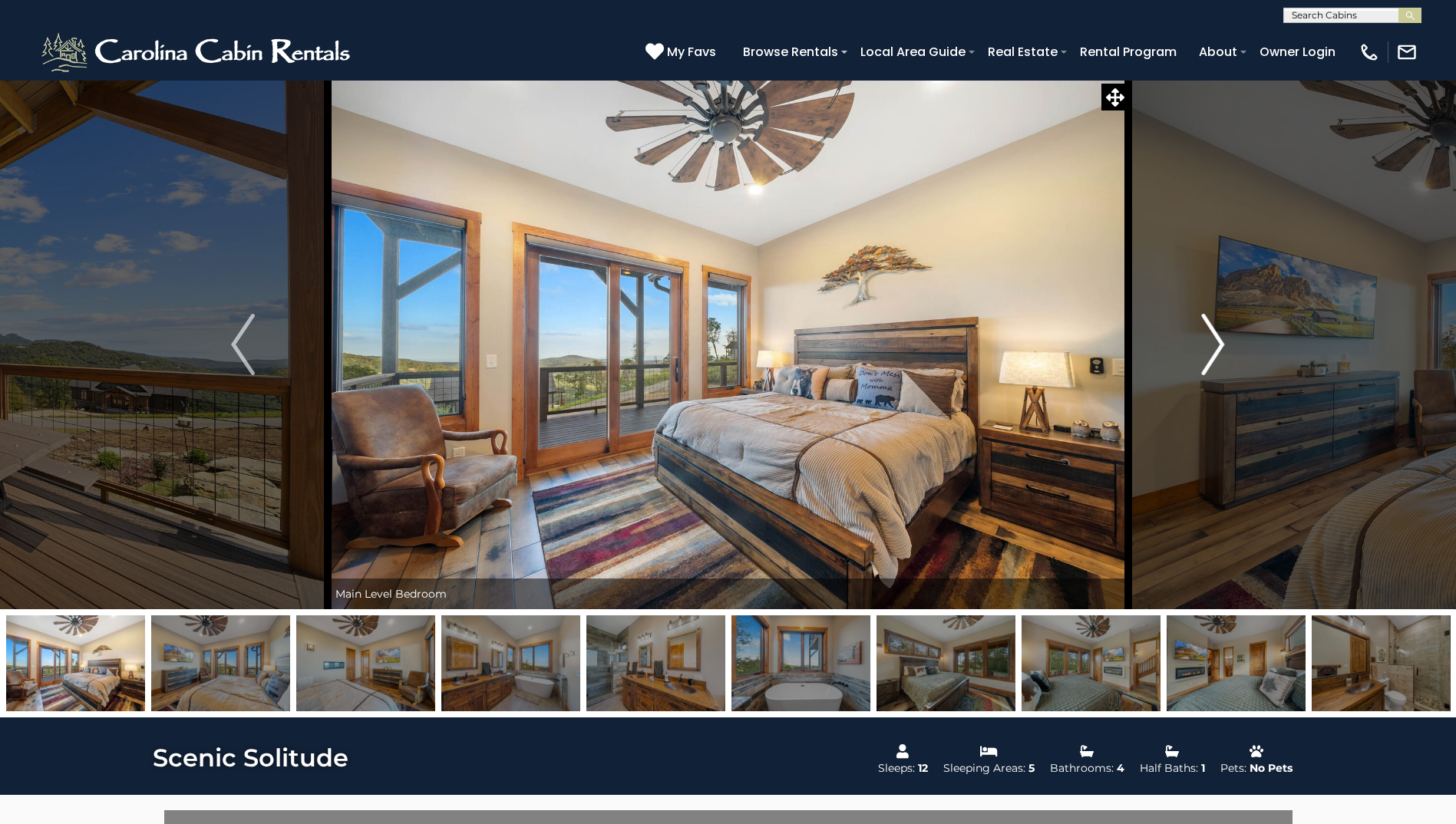
click at [1211, 343] on img "Next" at bounding box center [1213, 344] width 23 height 61
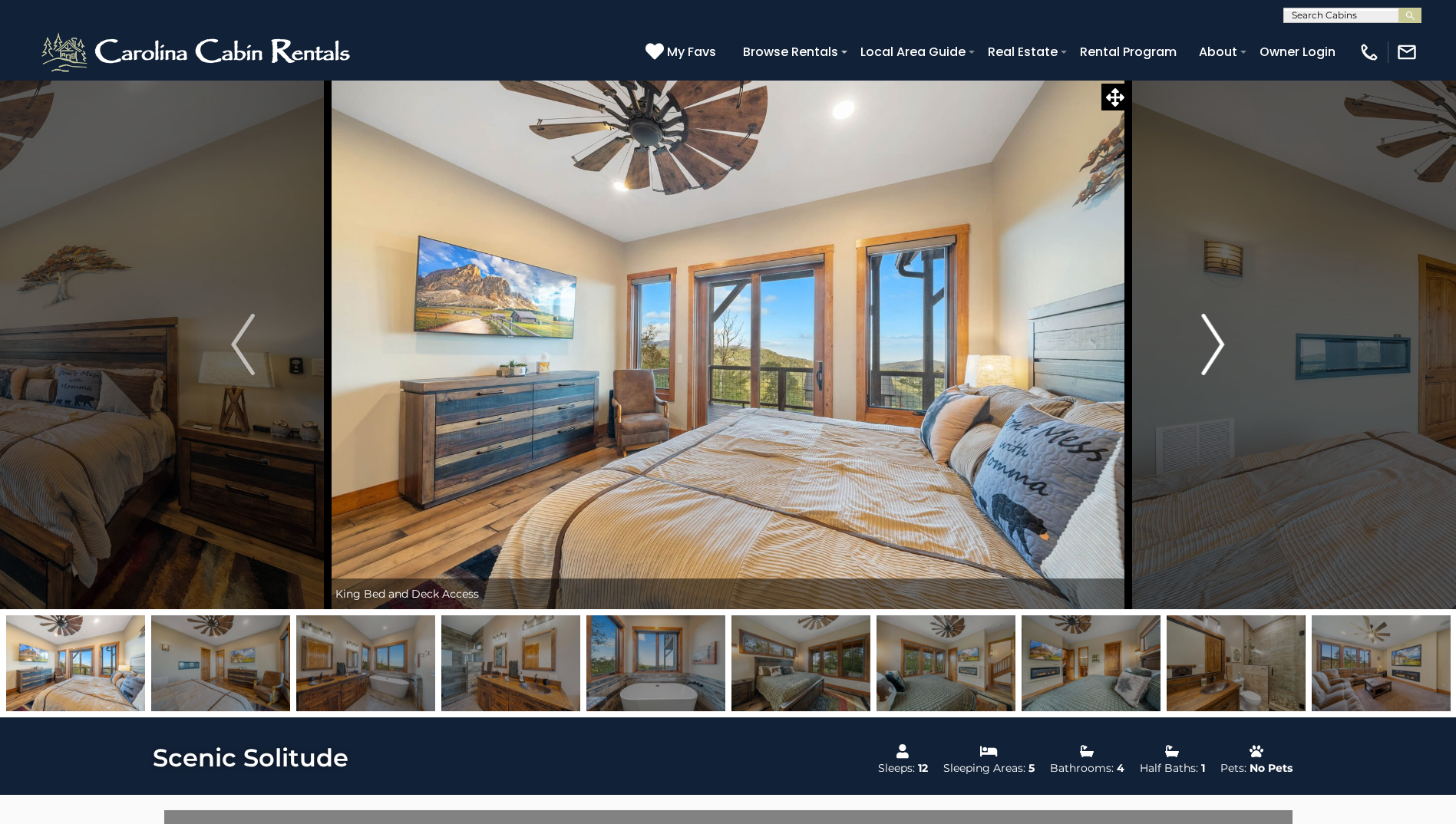
click at [1211, 343] on img "Next" at bounding box center [1213, 344] width 23 height 61
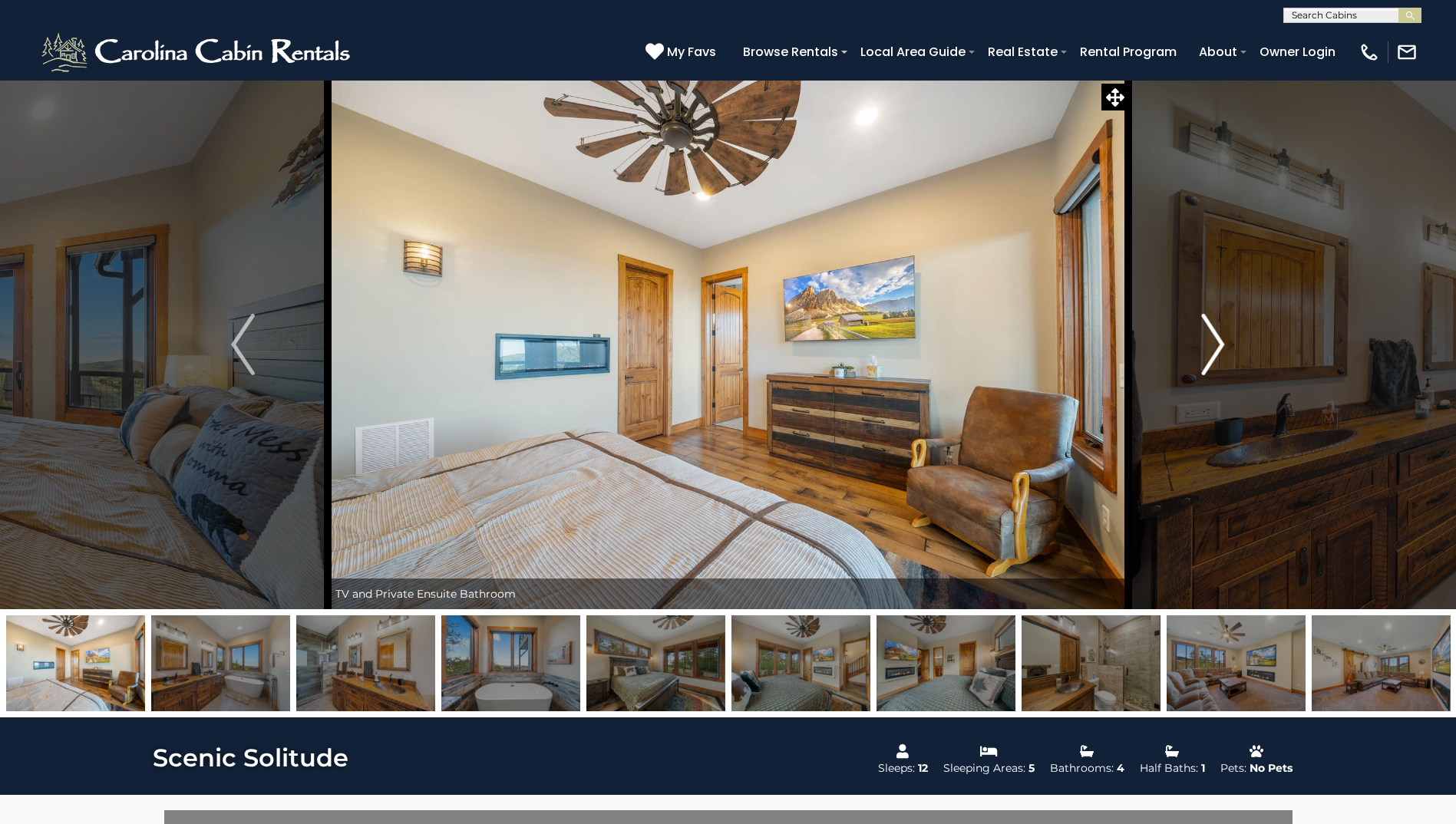
click at [1211, 343] on img "Next" at bounding box center [1213, 344] width 23 height 61
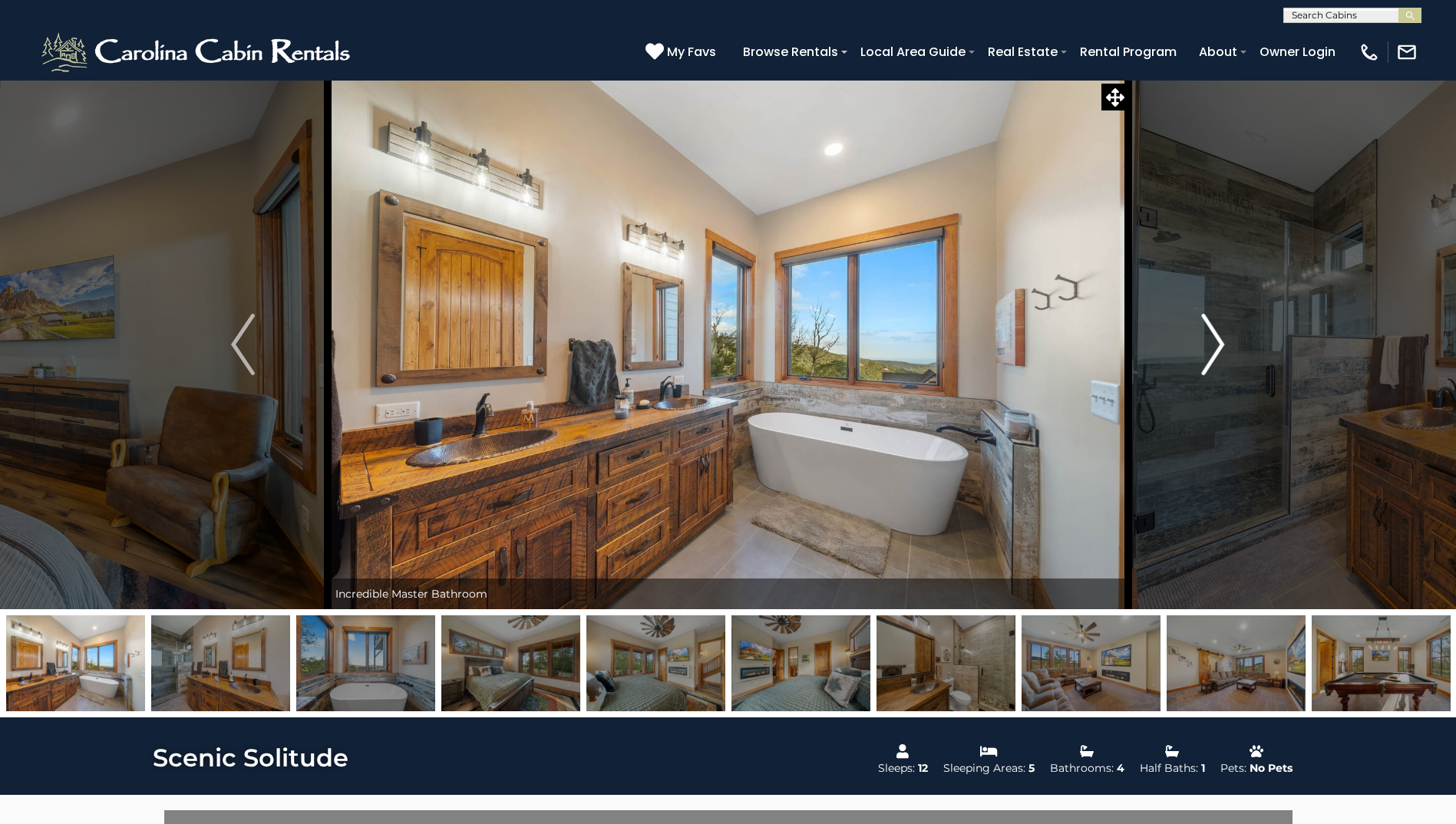
click at [1220, 345] on img "Next" at bounding box center [1213, 344] width 23 height 61
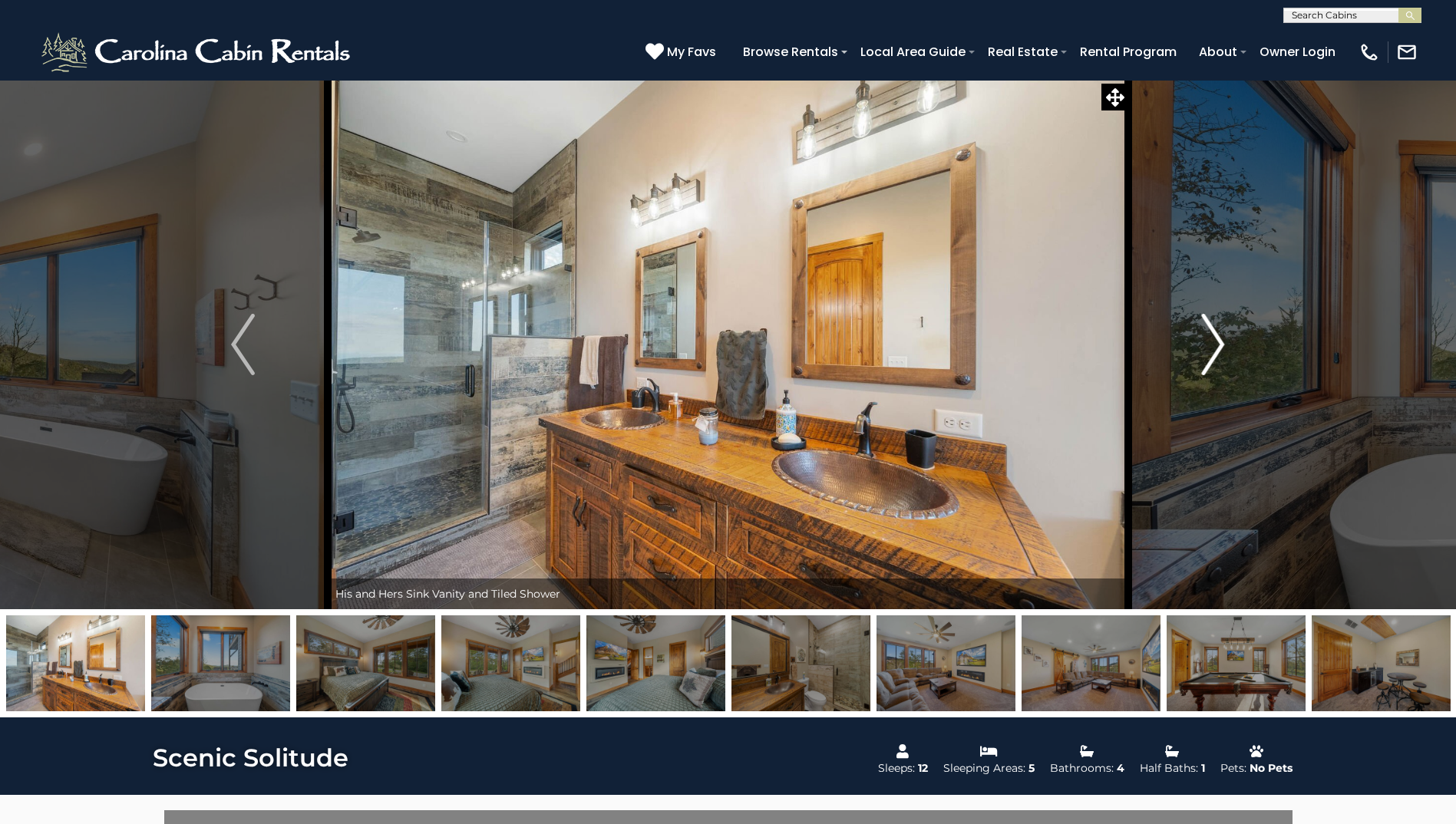
click at [1219, 346] on img "Next" at bounding box center [1213, 344] width 23 height 61
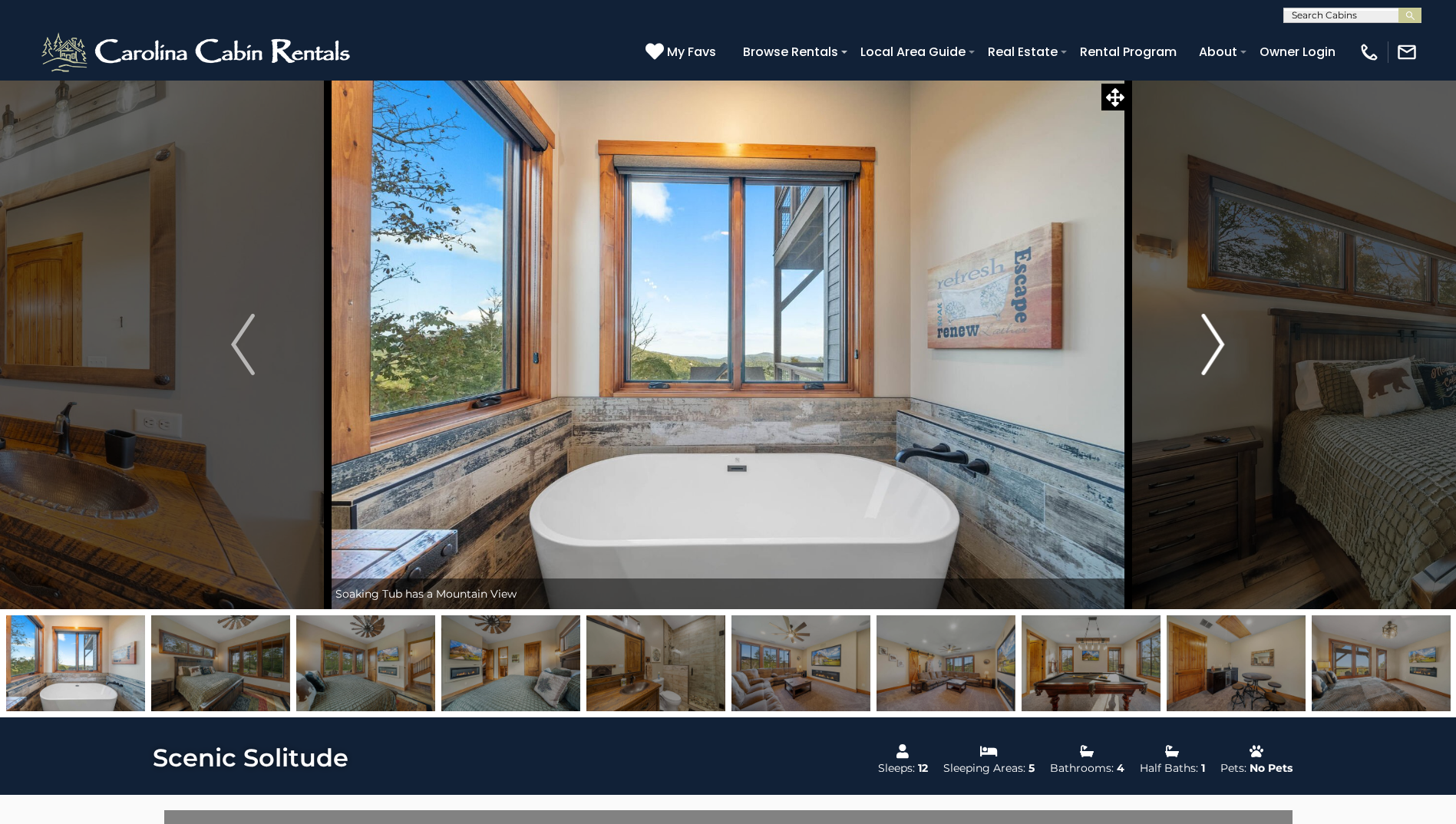
click at [1219, 346] on img "Next" at bounding box center [1213, 344] width 23 height 61
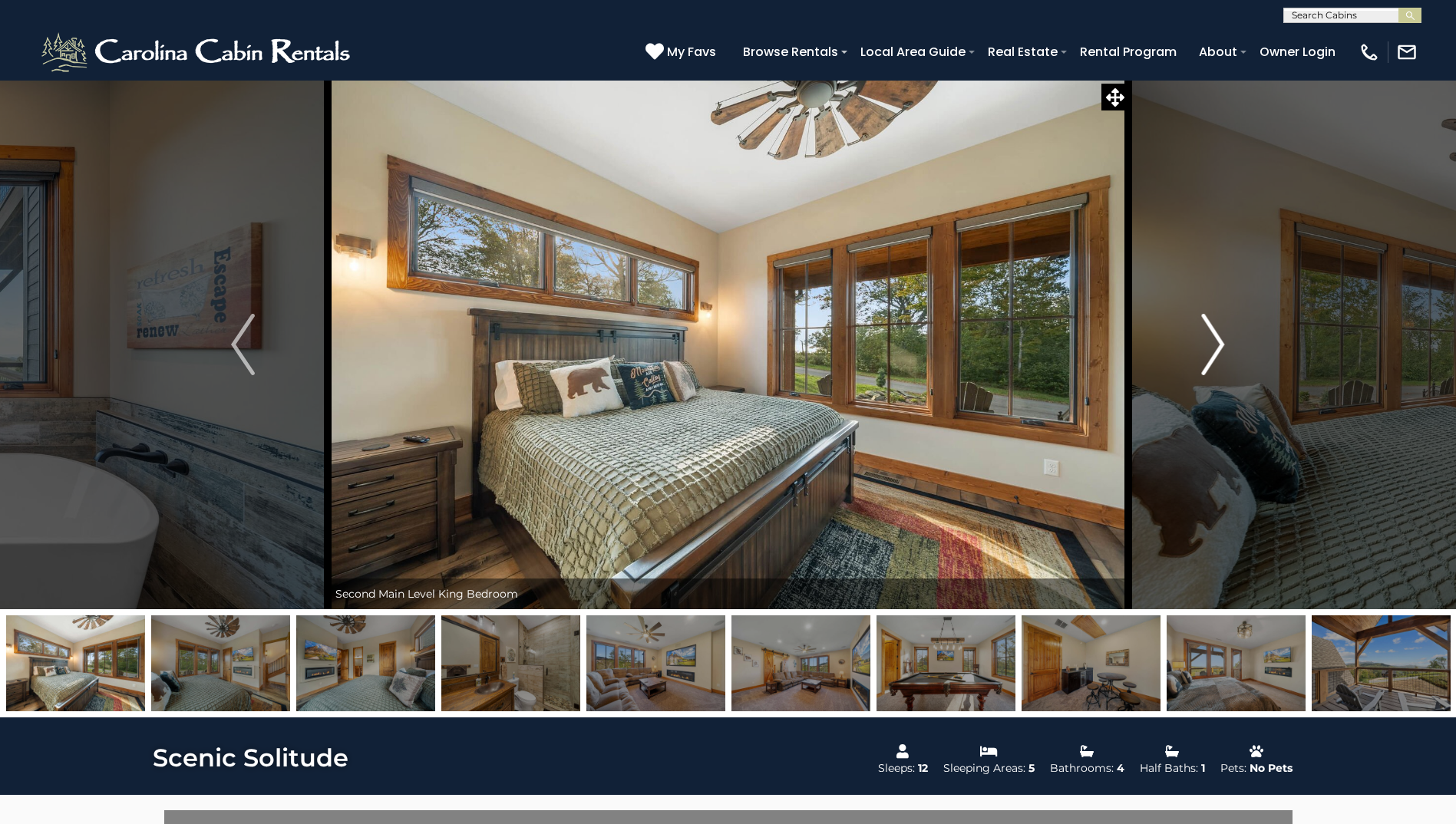
click at [1219, 346] on img "Next" at bounding box center [1213, 344] width 23 height 61
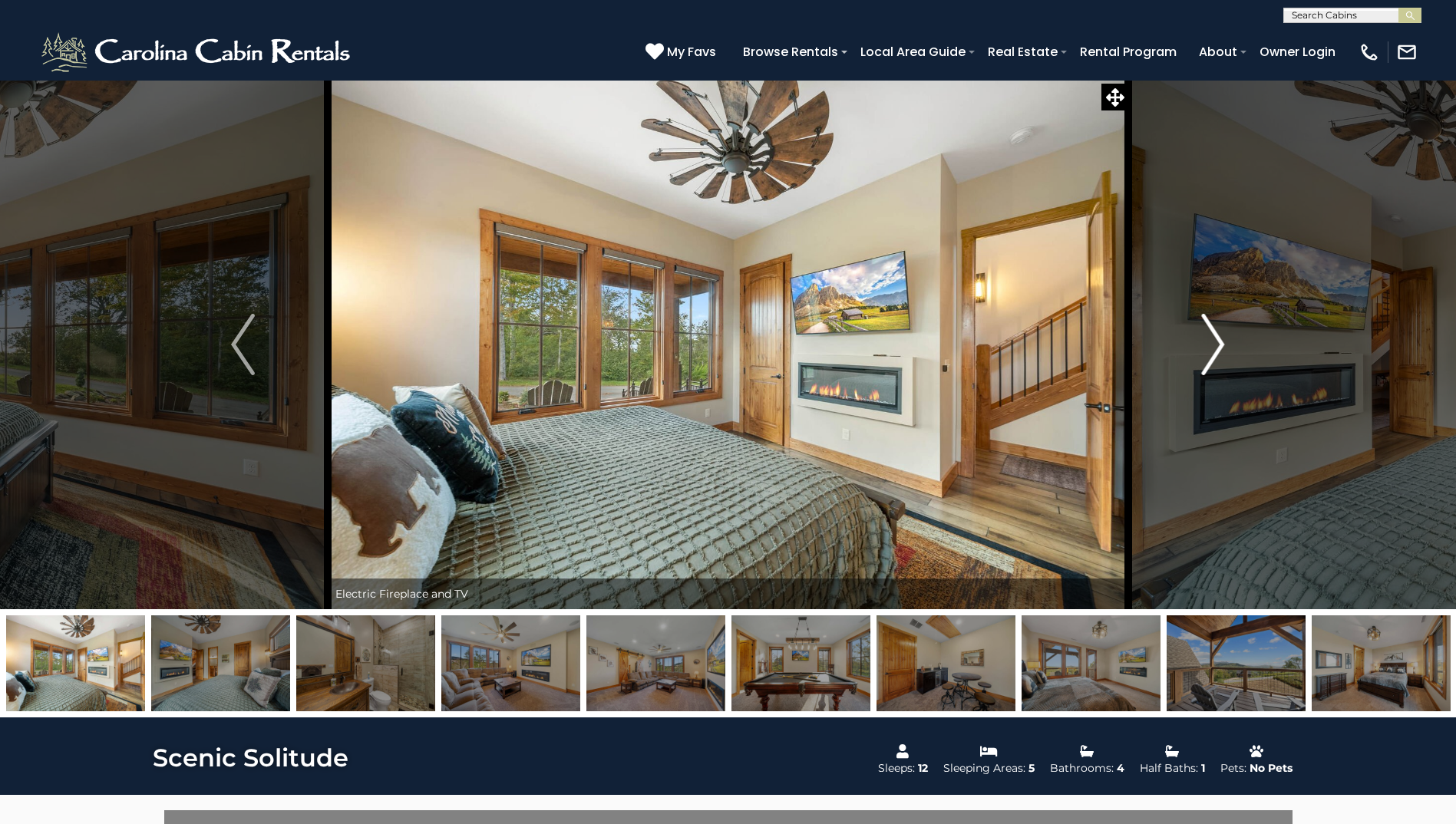
click at [1219, 346] on img "Next" at bounding box center [1213, 344] width 23 height 61
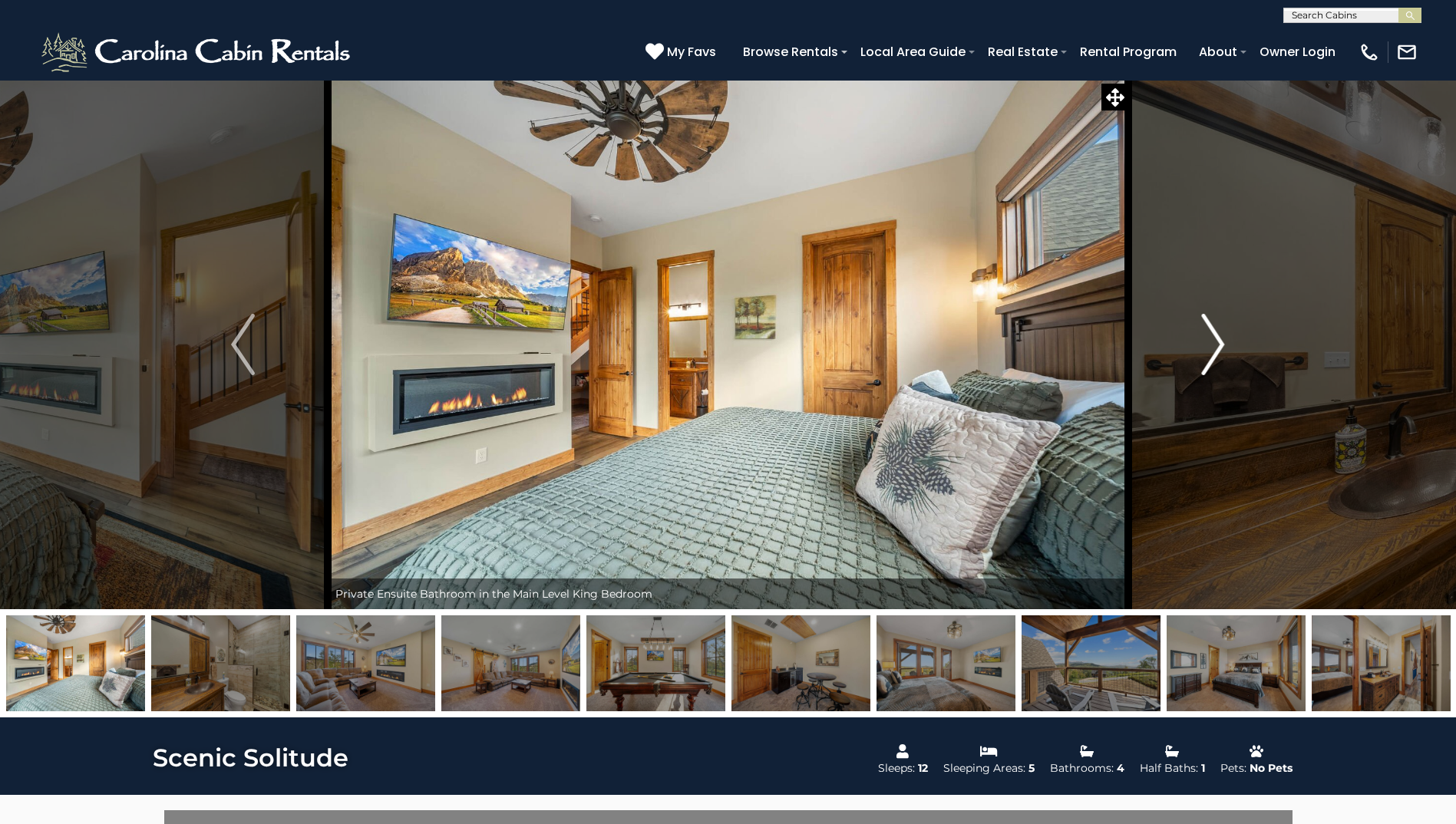
click at [1219, 346] on img "Next" at bounding box center [1213, 344] width 23 height 61
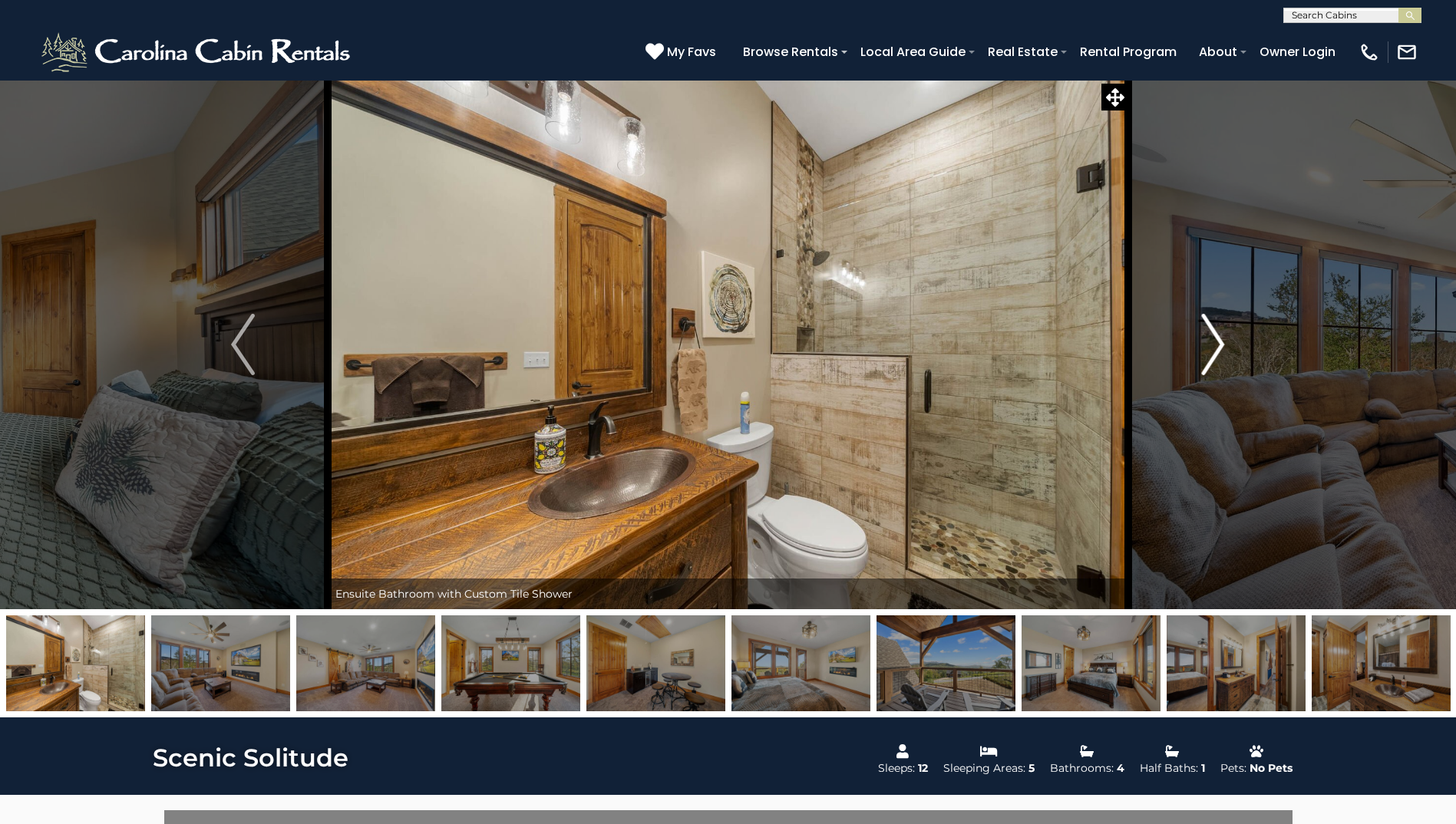
click at [1219, 346] on img "Next" at bounding box center [1213, 344] width 23 height 61
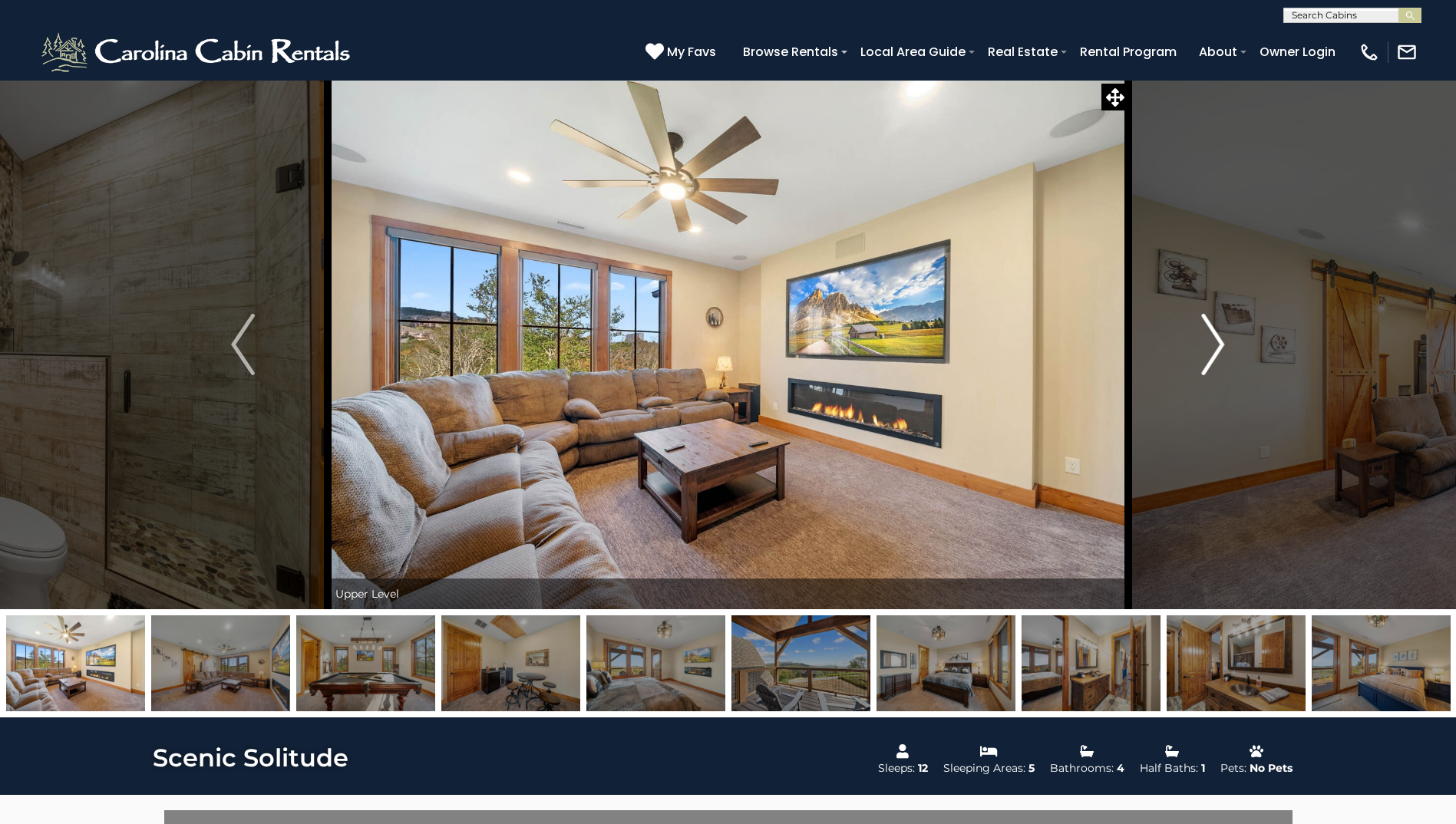
click at [1219, 346] on img "Next" at bounding box center [1213, 344] width 23 height 61
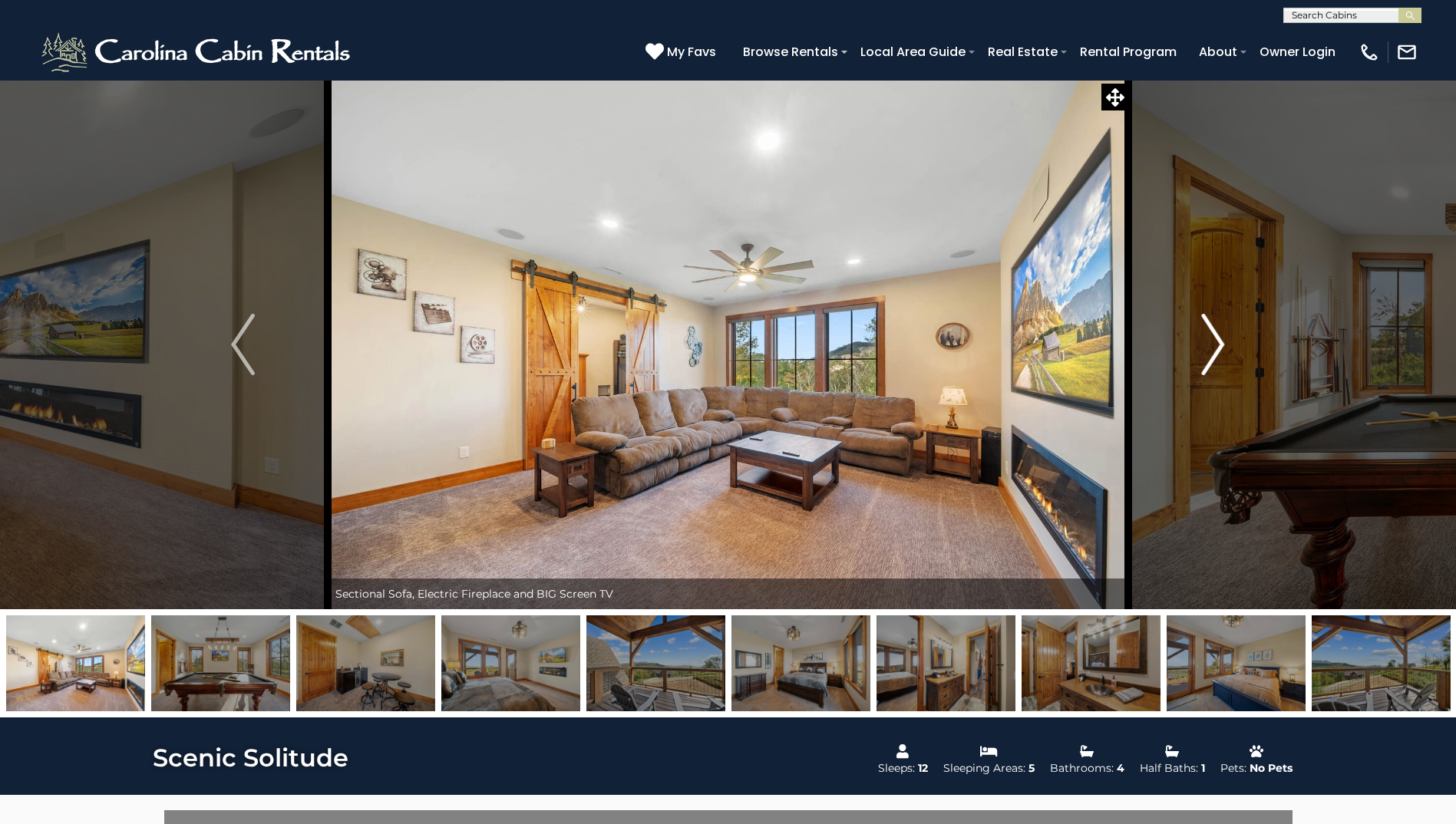
click at [1219, 346] on img "Next" at bounding box center [1213, 344] width 23 height 61
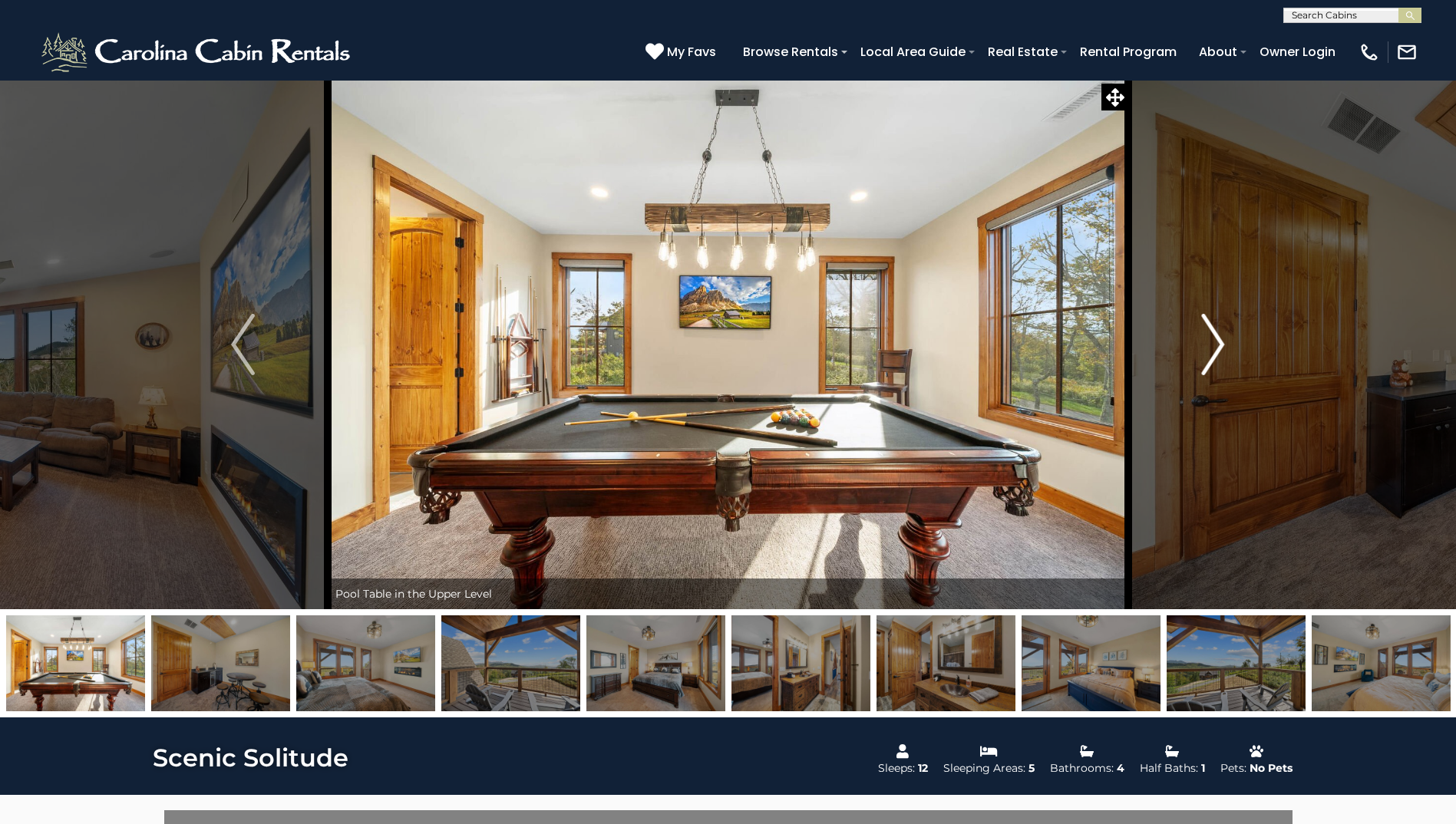
click at [1219, 346] on img "Next" at bounding box center [1213, 344] width 23 height 61
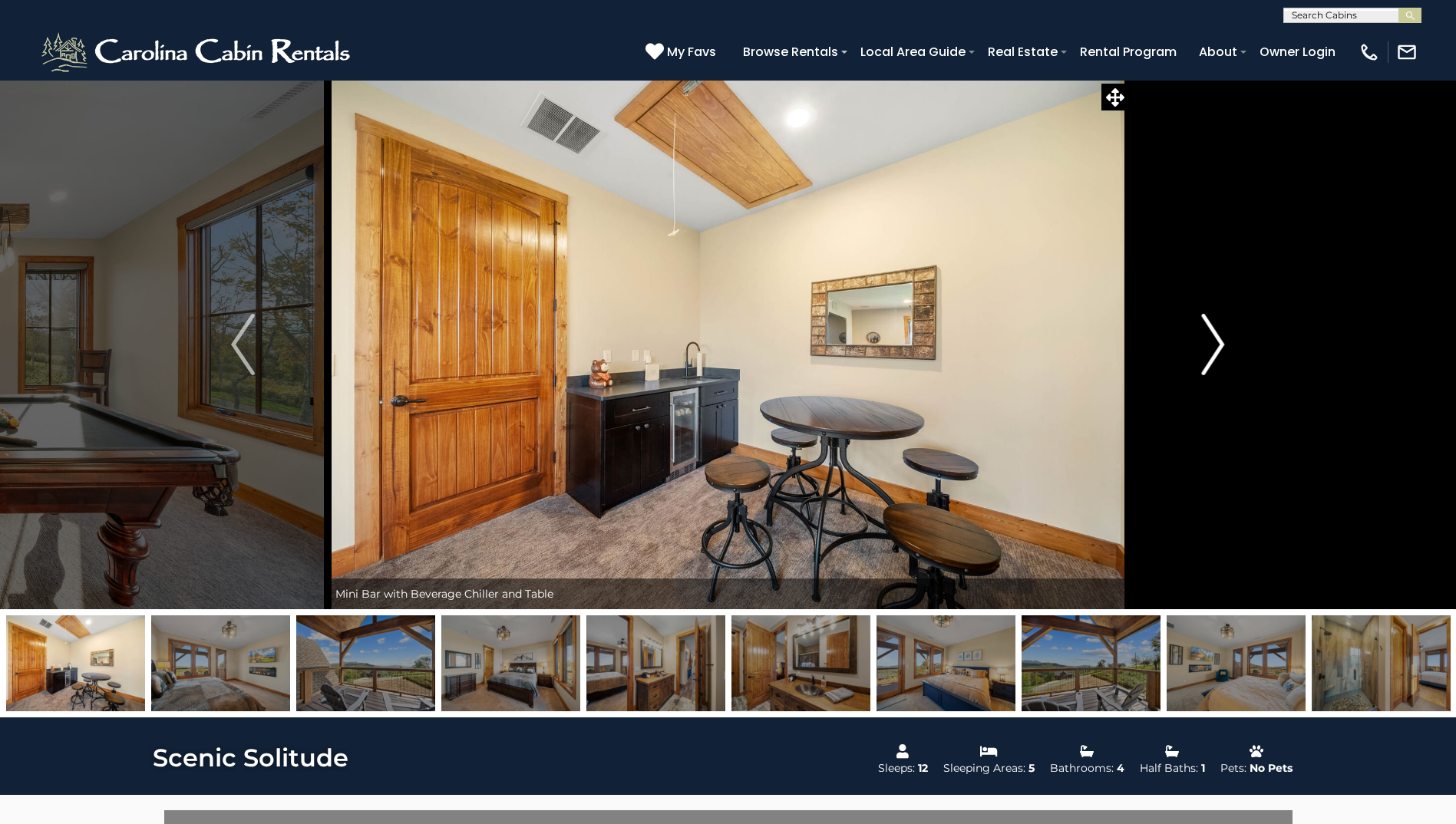
click at [1219, 346] on img "Next" at bounding box center [1213, 344] width 23 height 61
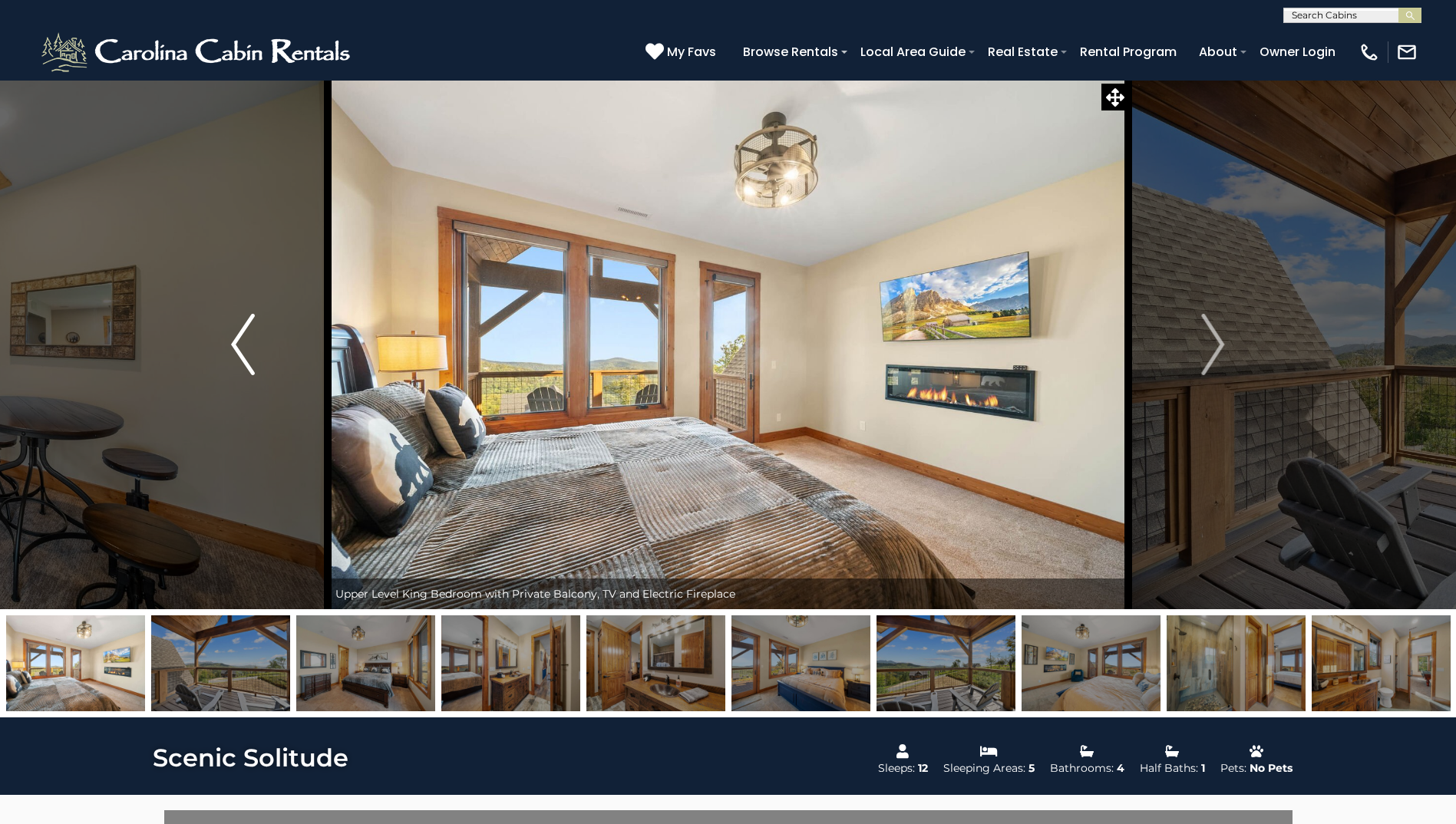
click at [229, 334] on button "Previous" at bounding box center [242, 344] width 169 height 530
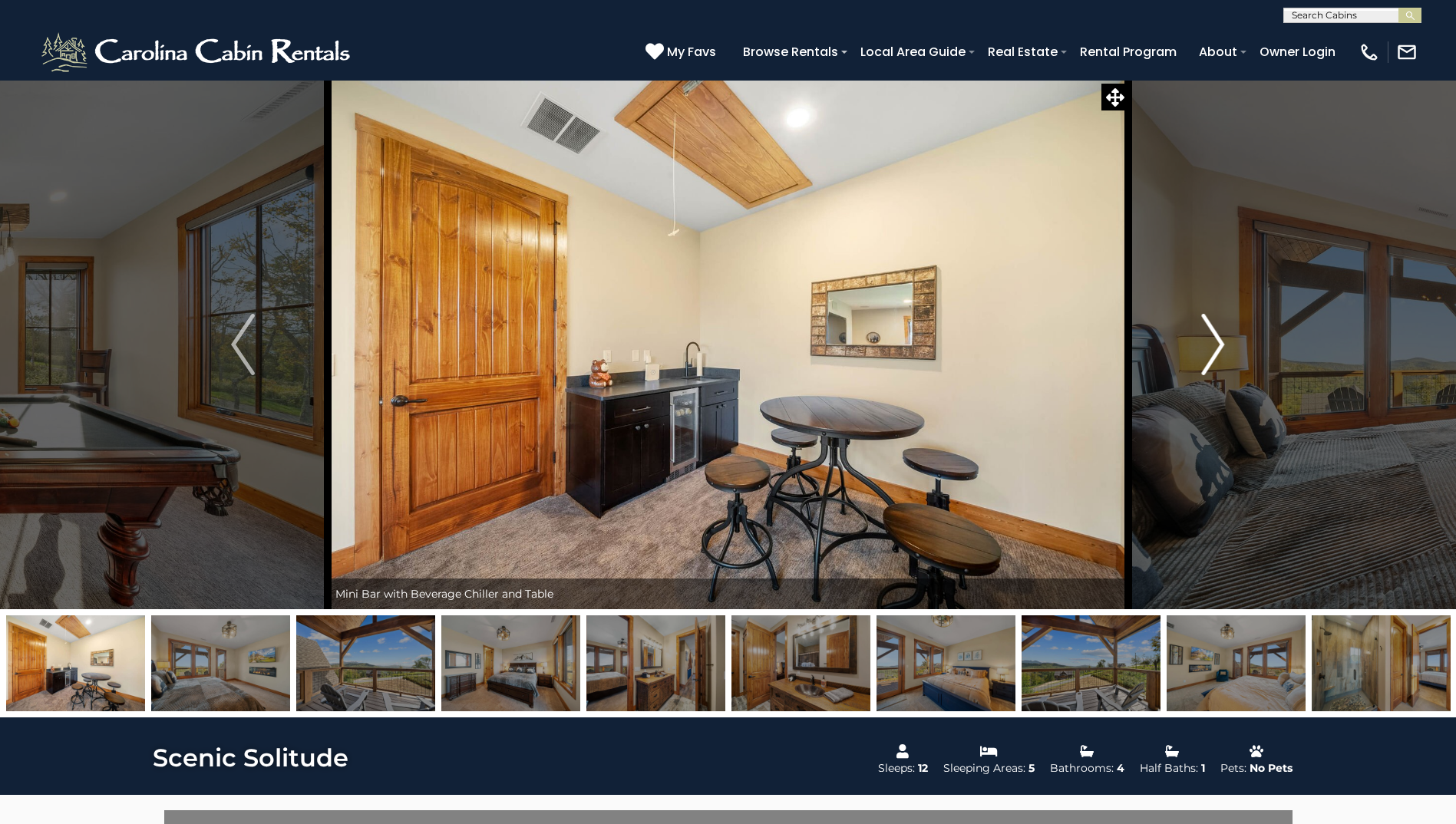
click at [1209, 360] on img "Next" at bounding box center [1213, 344] width 23 height 61
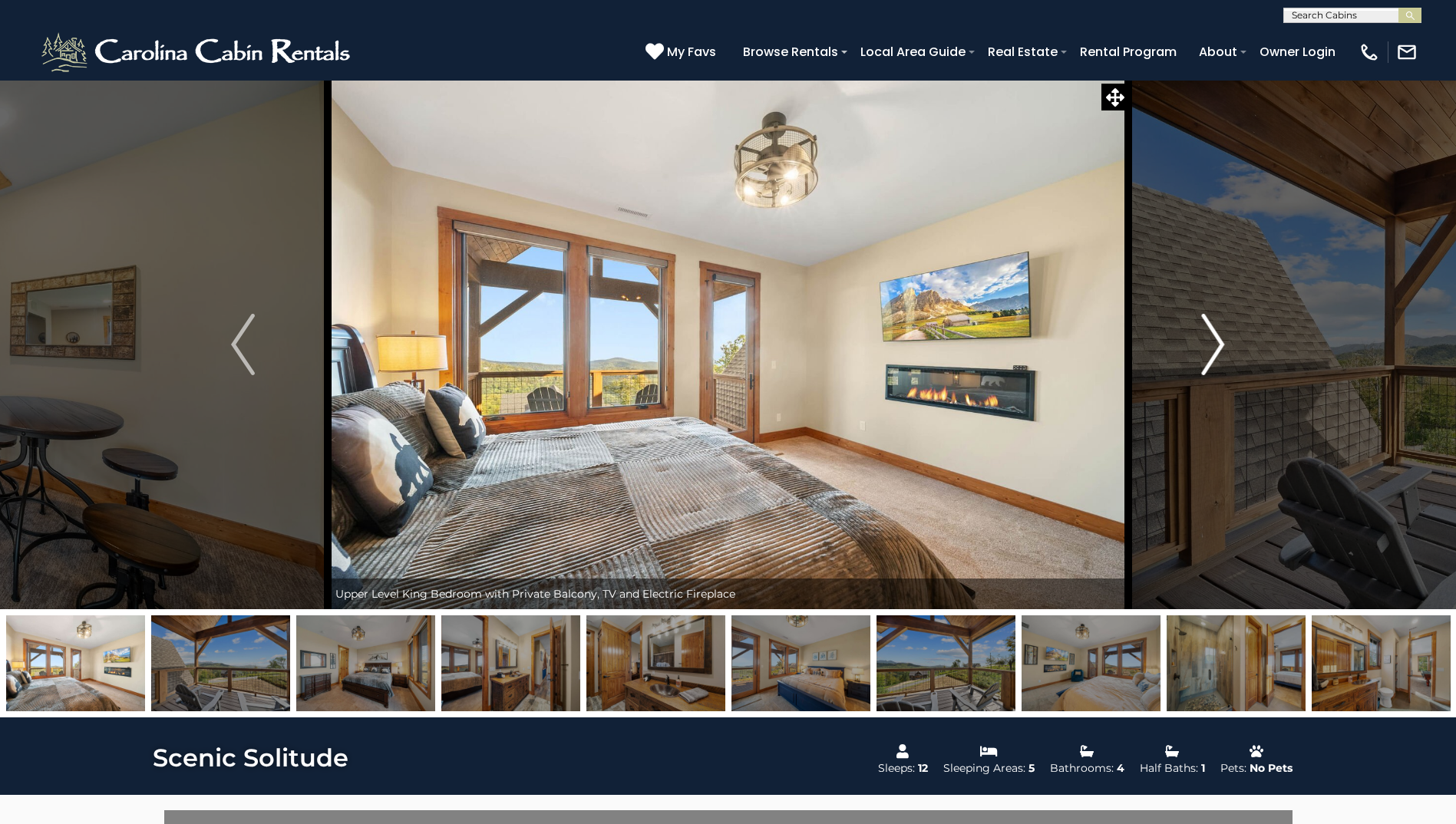
click at [1209, 360] on img "Next" at bounding box center [1213, 344] width 23 height 61
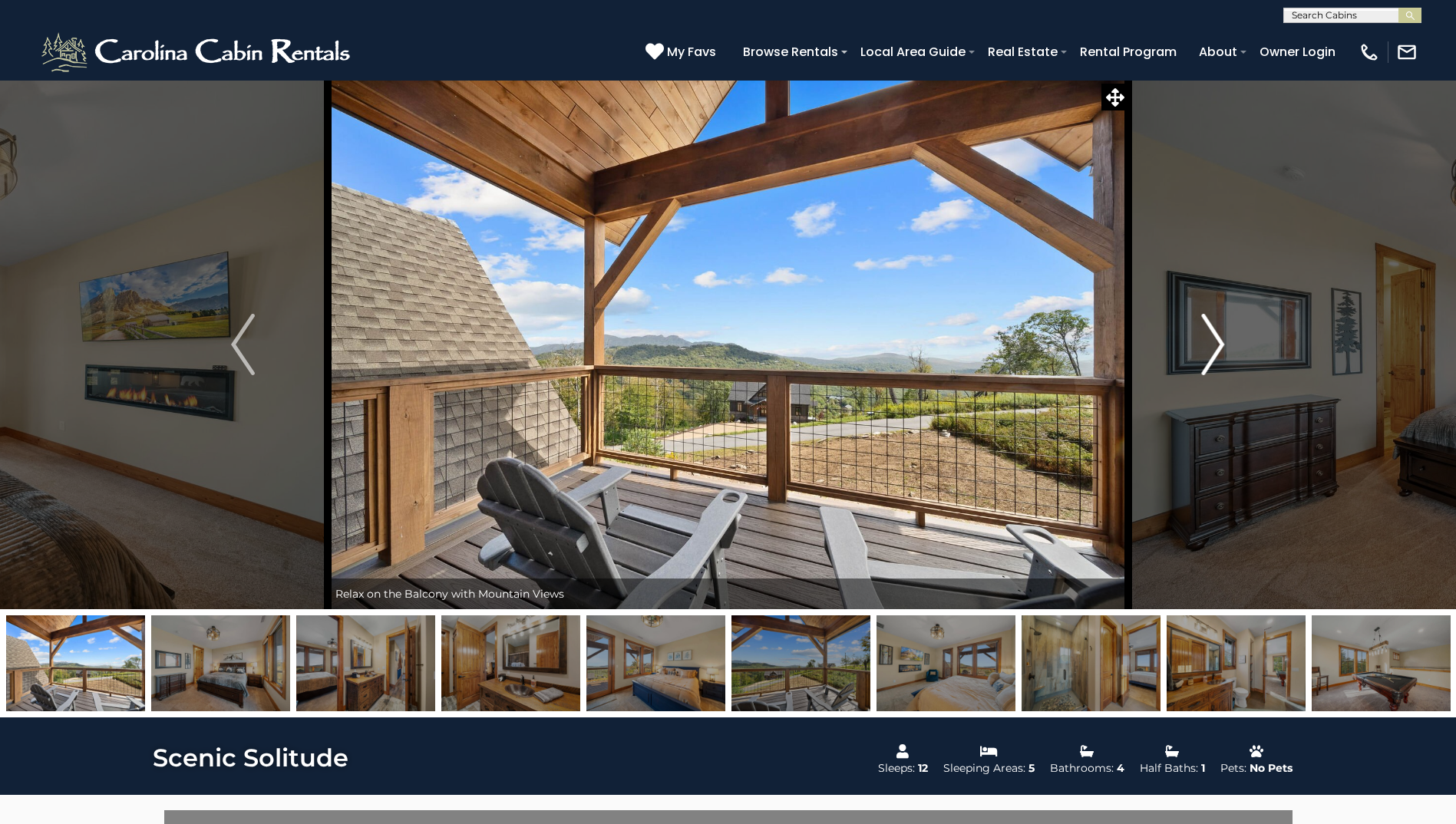
click at [1209, 360] on img "Next" at bounding box center [1213, 344] width 23 height 61
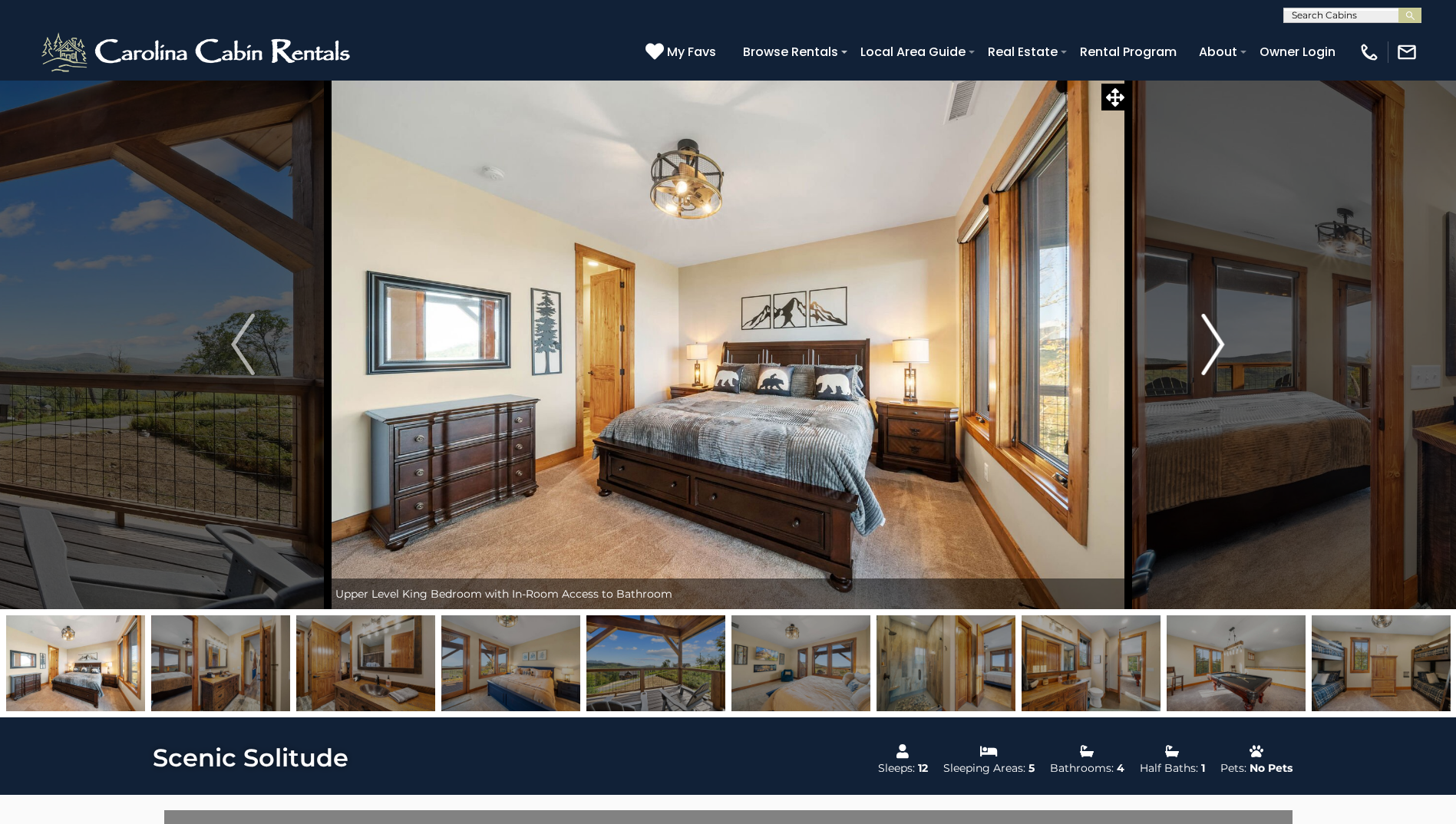
click at [1209, 360] on img "Next" at bounding box center [1213, 344] width 23 height 61
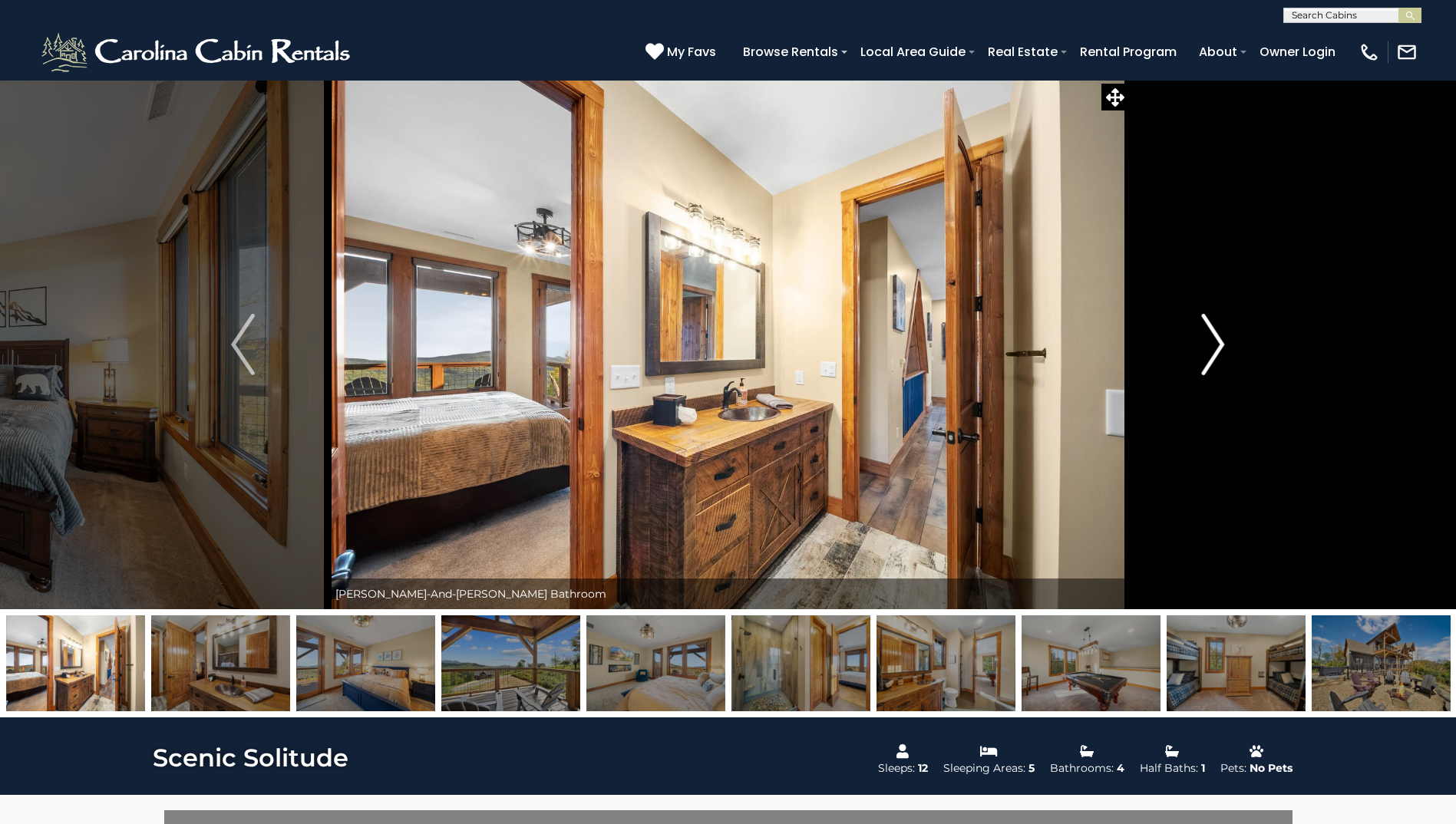
click at [1209, 360] on img "Next" at bounding box center [1213, 344] width 23 height 61
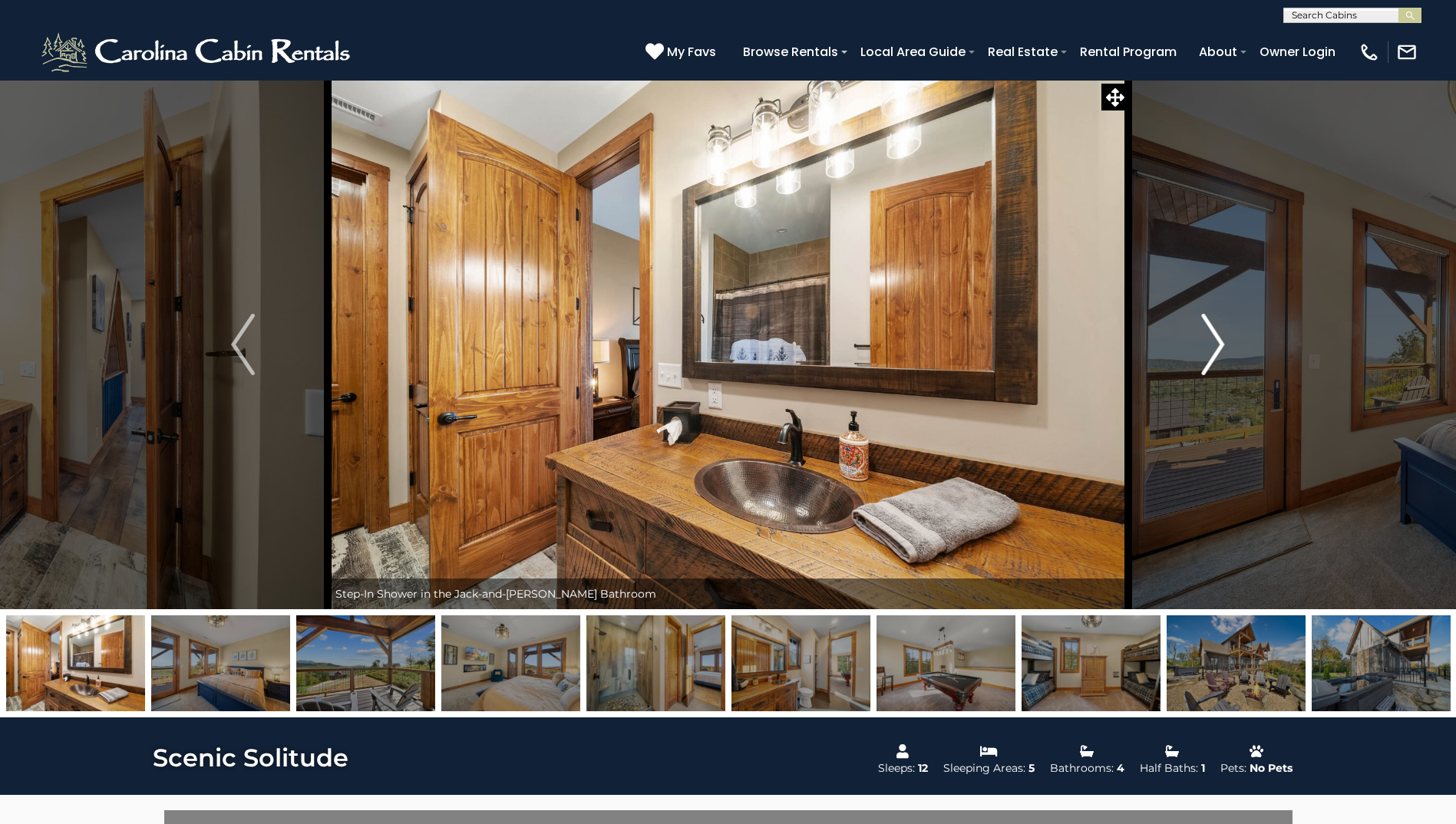
click at [1209, 360] on img "Next" at bounding box center [1213, 344] width 23 height 61
